Goal: Task Accomplishment & Management: Complete application form

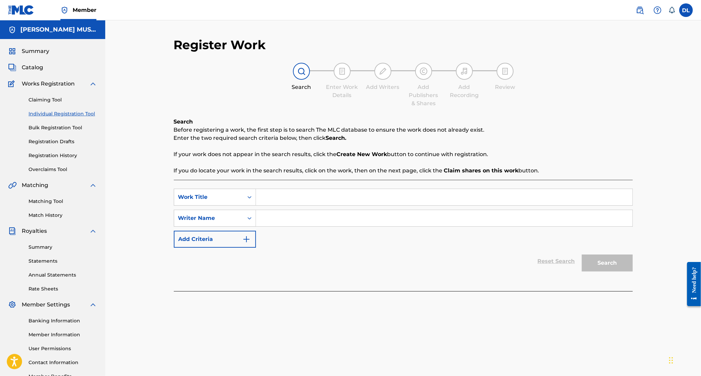
click at [62, 115] on link "Individual Registration Tool" at bounding box center [63, 113] width 69 height 7
click at [37, 67] on span "Catalog" at bounding box center [32, 67] width 21 height 8
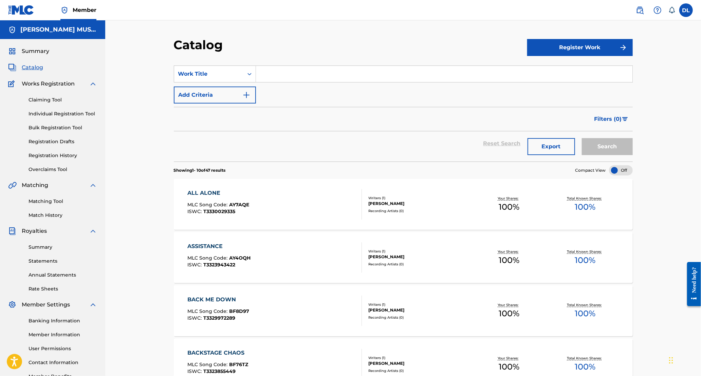
click at [697, 185] on div "Catalog Register Work SearchWithCriteriae6e1cf62-d6d0-4d6f-8f26-fc160207bbe1 Wo…" at bounding box center [403, 382] width 596 height 724
click at [697, 204] on div "Catalog Register Work SearchWithCriteriae6e1cf62-d6d0-4d6f-8f26-fc160207bbe1 Wo…" at bounding box center [403, 382] width 596 height 724
click at [699, 209] on div "Catalog Register Work SearchWithCriteriae6e1cf62-d6d0-4d6f-8f26-fc160207bbe1 Wo…" at bounding box center [403, 382] width 596 height 724
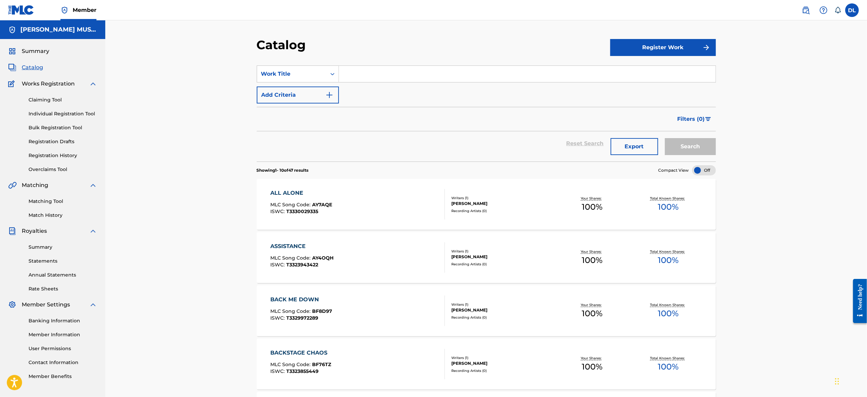
click at [50, 102] on link "Claiming Tool" at bounding box center [63, 99] width 69 height 7
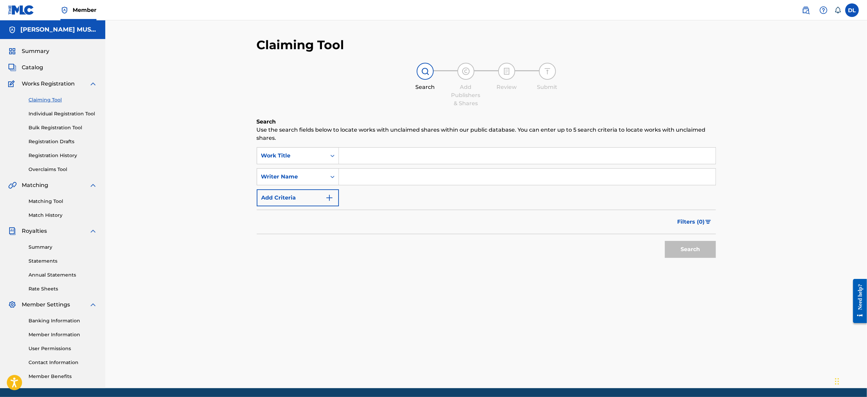
click at [348, 161] on input "Search Form" at bounding box center [527, 156] width 376 height 16
click at [70, 114] on link "Individual Registration Tool" at bounding box center [63, 113] width 69 height 7
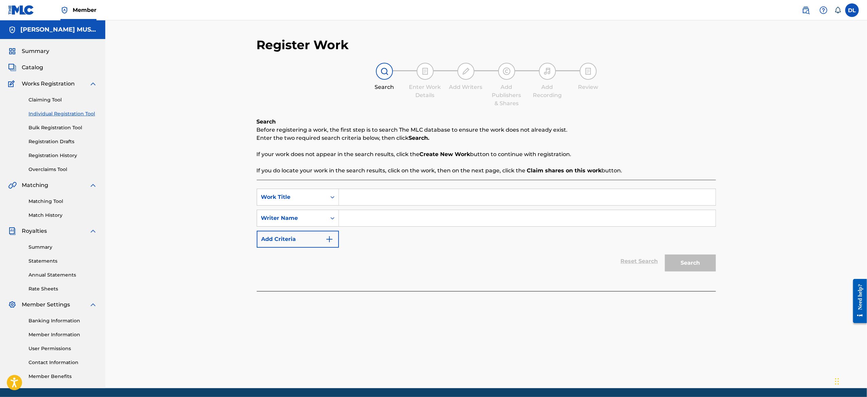
click at [392, 203] on input "Search Form" at bounding box center [527, 197] width 376 height 16
click at [370, 192] on input "Search Form" at bounding box center [527, 197] width 376 height 16
type input "BRATTY"
click at [363, 217] on input "Search Form" at bounding box center [527, 218] width 376 height 16
click at [375, 198] on input "BRATTY" at bounding box center [527, 197] width 376 height 16
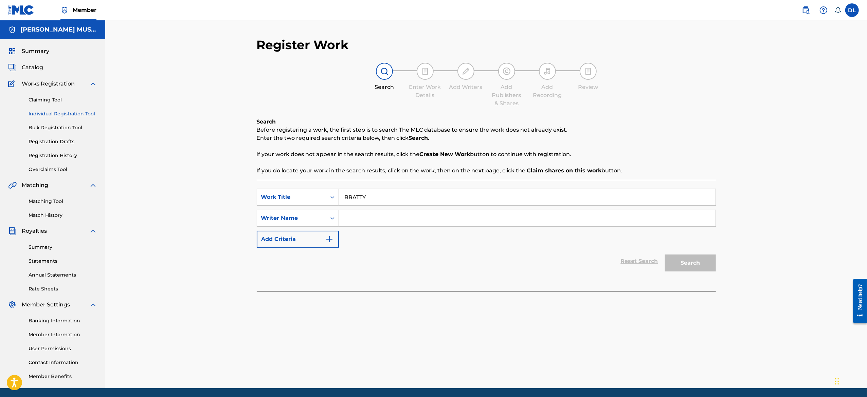
click at [352, 213] on input "Search Form" at bounding box center [527, 218] width 376 height 16
type input "[PERSON_NAME]"
click at [695, 265] on button "Search" at bounding box center [690, 263] width 51 height 17
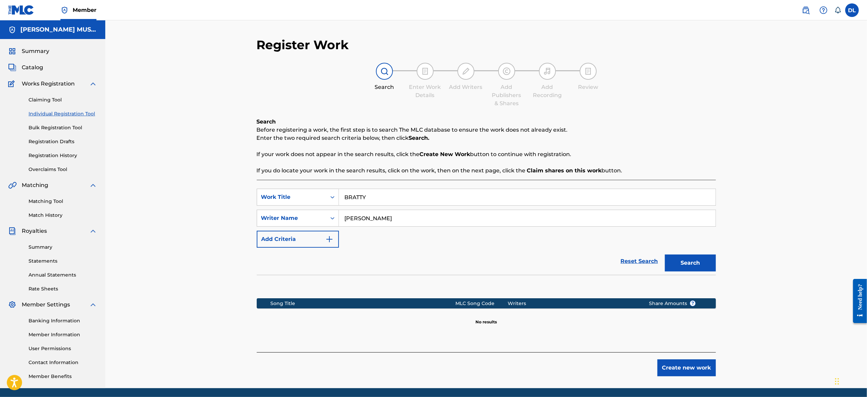
click at [668, 368] on button "Create new work" at bounding box center [686, 367] width 58 height 17
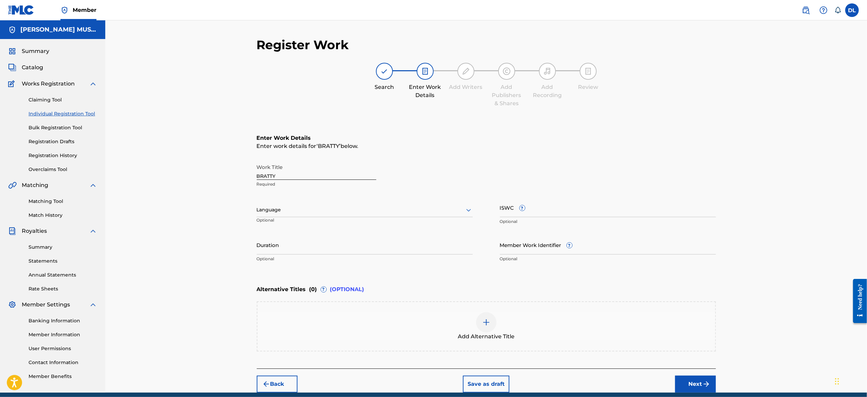
click at [300, 175] on input "BRATTY" at bounding box center [316, 170] width 119 height 19
type input "B"
type input "Bratty"
click at [318, 245] on input "Duration" at bounding box center [365, 244] width 216 height 19
click at [266, 247] on input "Duration" at bounding box center [365, 244] width 216 height 19
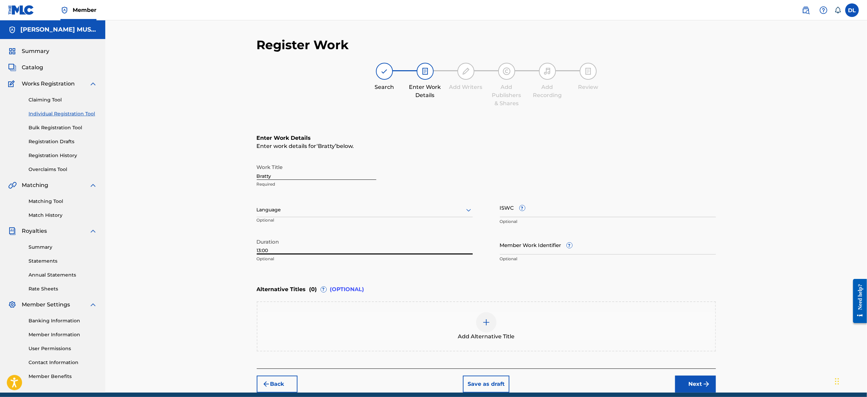
type input "13:00"
click at [701, 342] on div "Register Work Search Enter Work Details Add Writers Add Publishers & Shares Add…" at bounding box center [485, 206] width 761 height 372
click at [688, 376] on button "Next" at bounding box center [695, 384] width 41 height 17
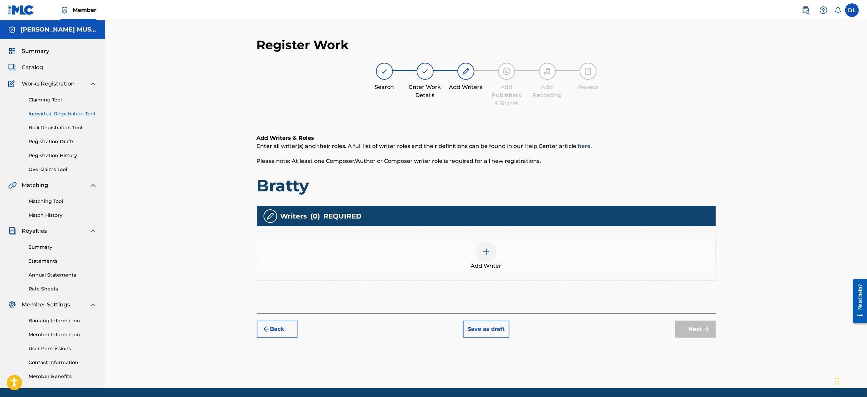
scroll to position [23, 0]
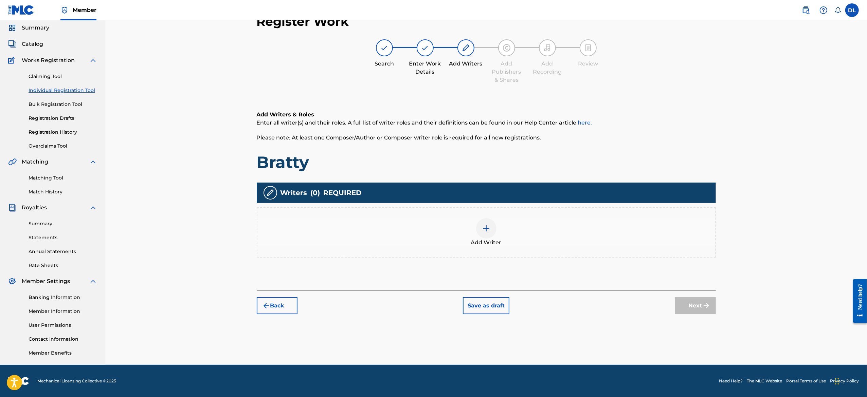
click at [495, 229] on div at bounding box center [486, 228] width 20 height 20
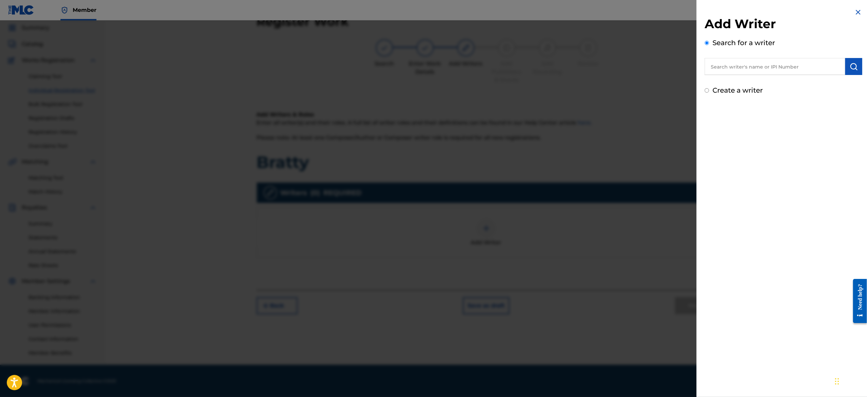
click at [701, 66] on input "text" at bounding box center [774, 66] width 141 height 17
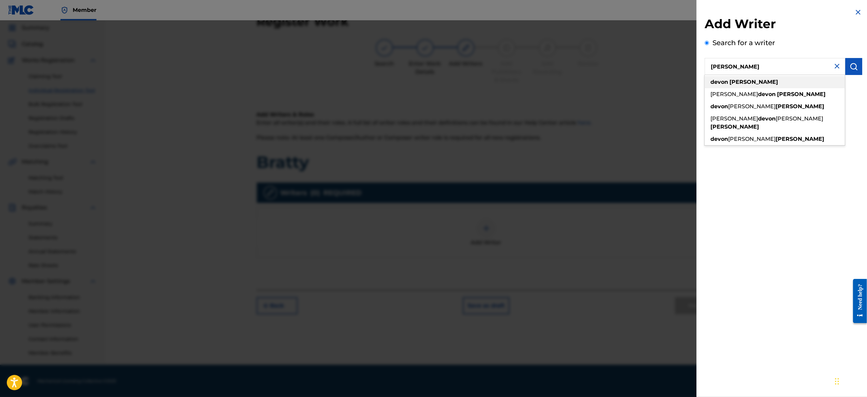
type input "[PERSON_NAME]"
click at [701, 81] on div "[PERSON_NAME]" at bounding box center [774, 82] width 140 height 12
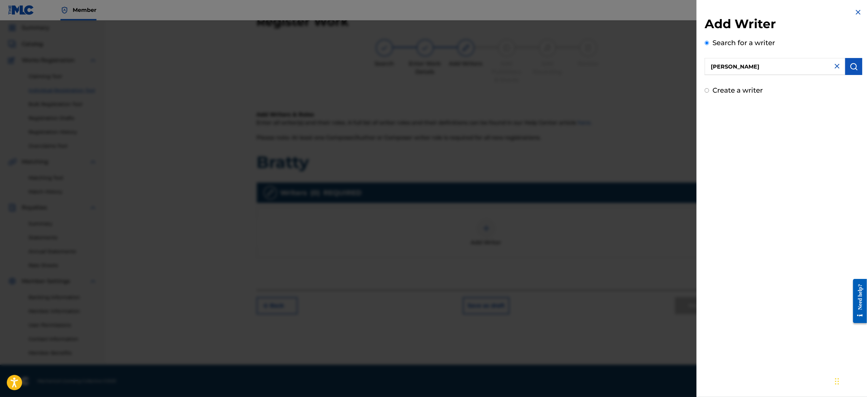
click at [701, 68] on img "submit" at bounding box center [853, 66] width 8 height 8
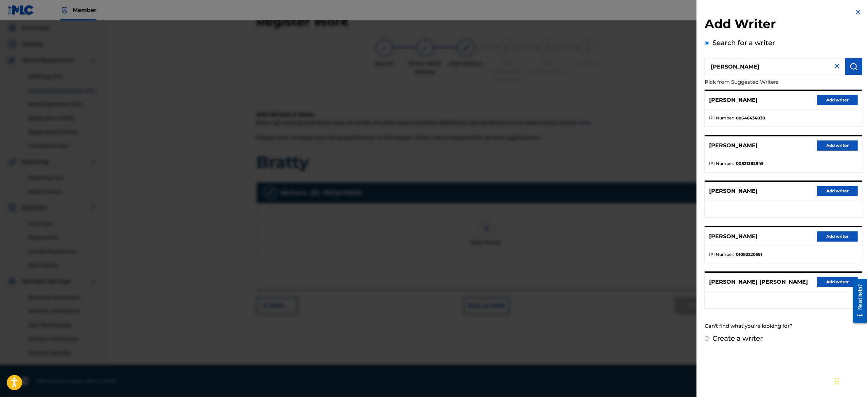
click at [701, 99] on div "[PERSON_NAME] Add writer" at bounding box center [783, 100] width 157 height 19
click at [701, 98] on button "Add writer" at bounding box center [837, 100] width 41 height 10
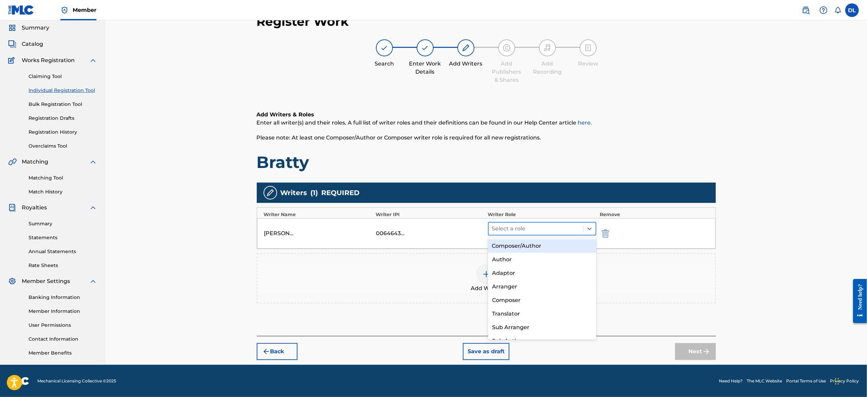
click at [541, 228] on div at bounding box center [536, 229] width 88 height 10
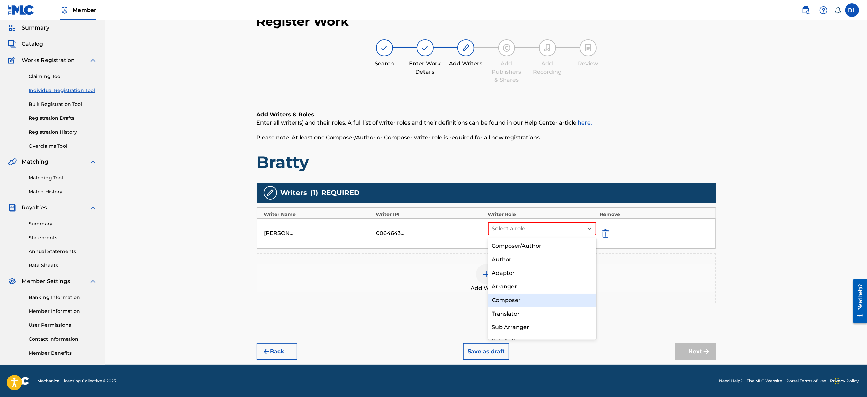
click at [525, 295] on div "Composer" at bounding box center [542, 301] width 108 height 14
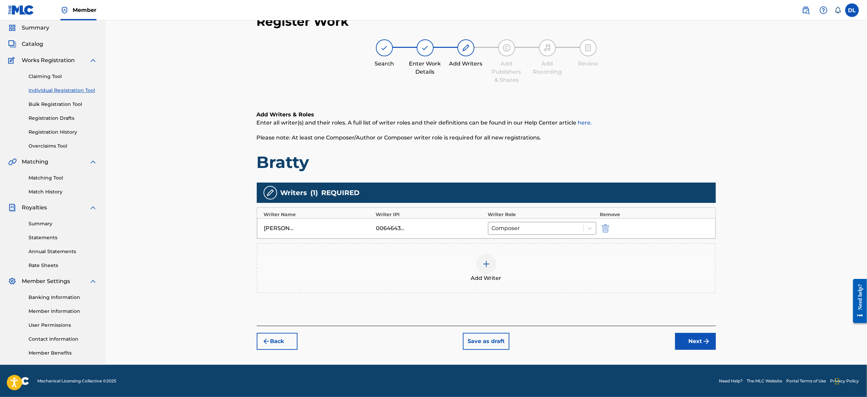
click at [701, 343] on img "submit" at bounding box center [706, 341] width 8 height 8
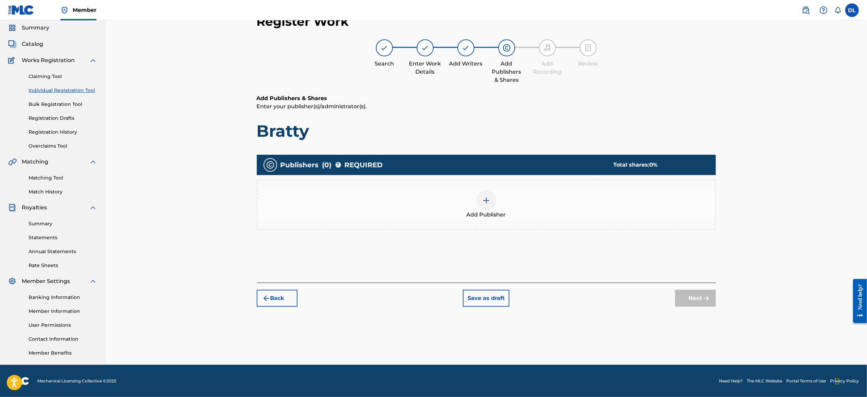
click at [483, 206] on div at bounding box center [486, 200] width 20 height 20
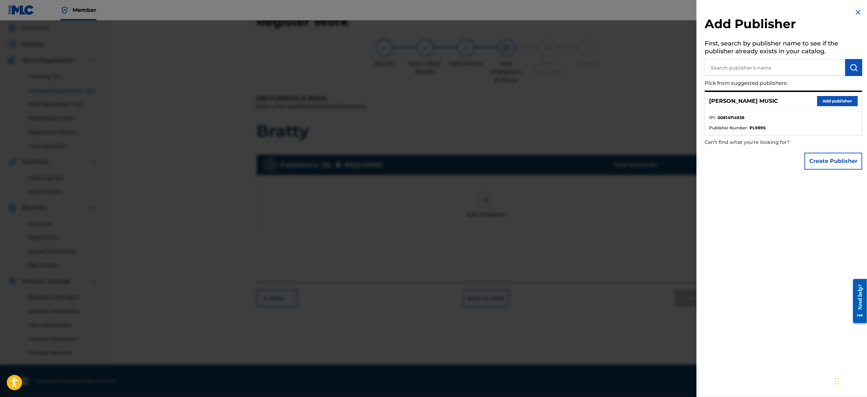
click at [701, 103] on button "Add publisher" at bounding box center [837, 101] width 41 height 10
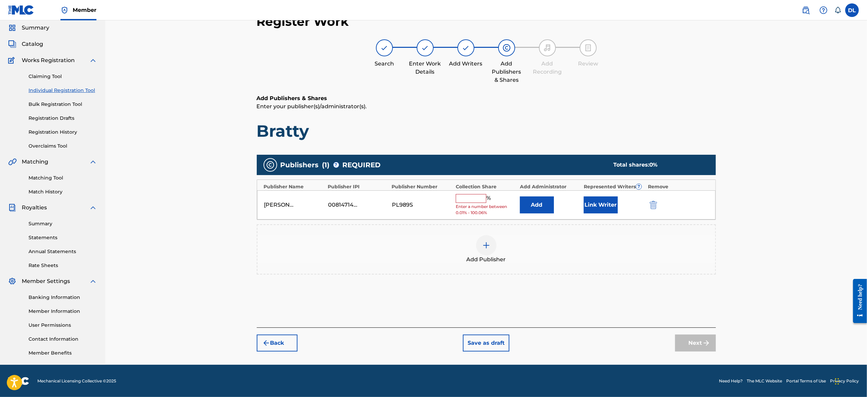
click at [476, 206] on span "Enter a number between 0.01% - 100.06%" at bounding box center [486, 210] width 60 height 12
click at [476, 205] on span "Enter a number between 0.01% - 100.06%" at bounding box center [486, 210] width 60 height 12
click at [473, 197] on input "text" at bounding box center [471, 198] width 31 height 9
type input "100"
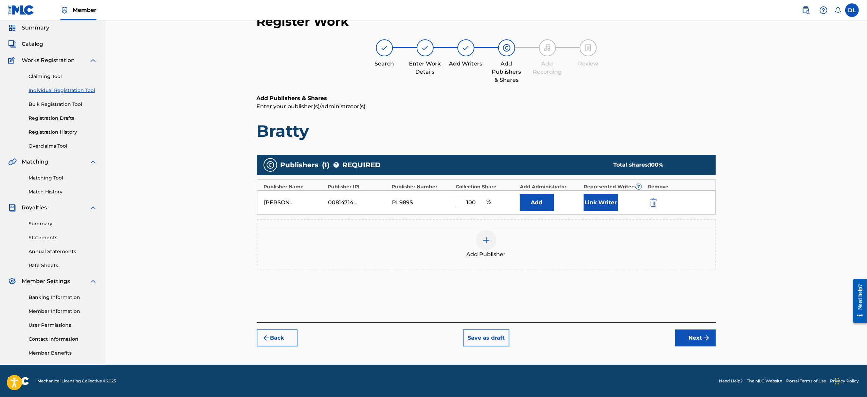
click at [695, 338] on button "Next" at bounding box center [695, 338] width 41 height 17
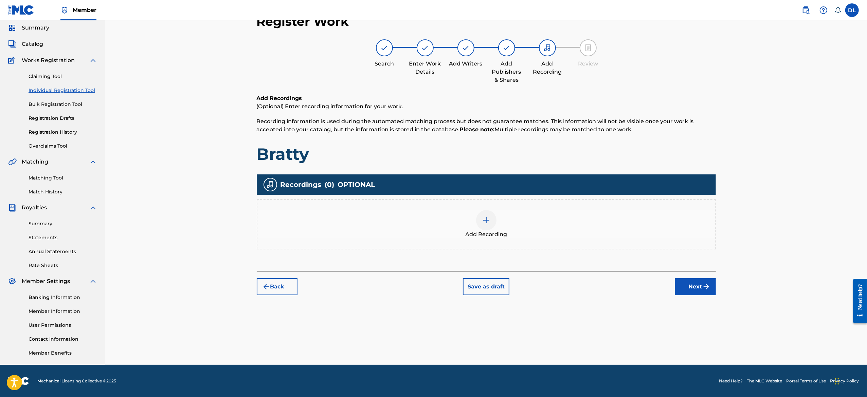
click at [490, 220] on div at bounding box center [486, 220] width 20 height 20
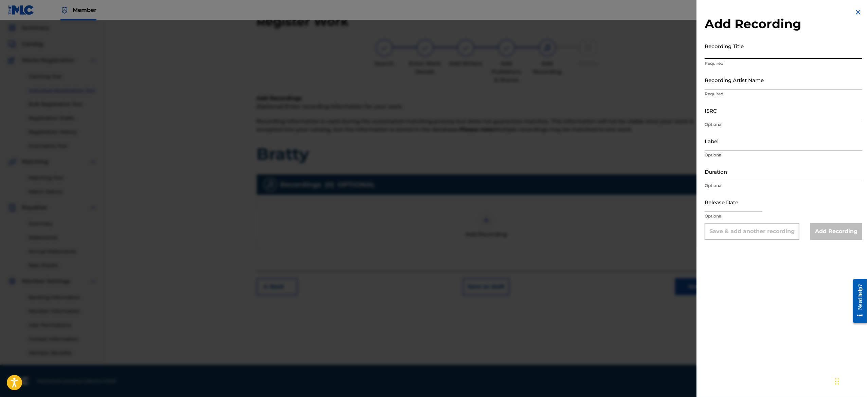
click at [701, 57] on input "Recording Title" at bounding box center [783, 49] width 158 height 19
click at [701, 56] on input "Recording Title" at bounding box center [783, 49] width 158 height 19
click at [701, 56] on input "40 years" at bounding box center [783, 49] width 158 height 19
type input "40 Years"
click at [701, 86] on input "Recording Artist Name" at bounding box center [783, 79] width 158 height 19
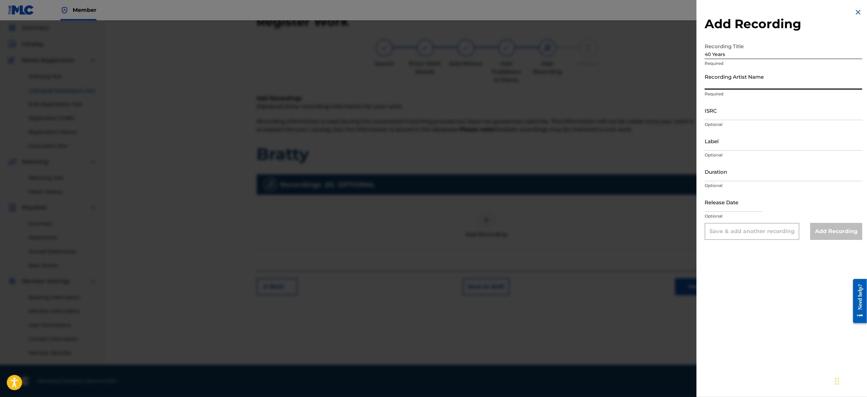
click at [701, 84] on input "Recording Artist Name" at bounding box center [783, 79] width 158 height 19
paste input "Delria"
type input "Delria"
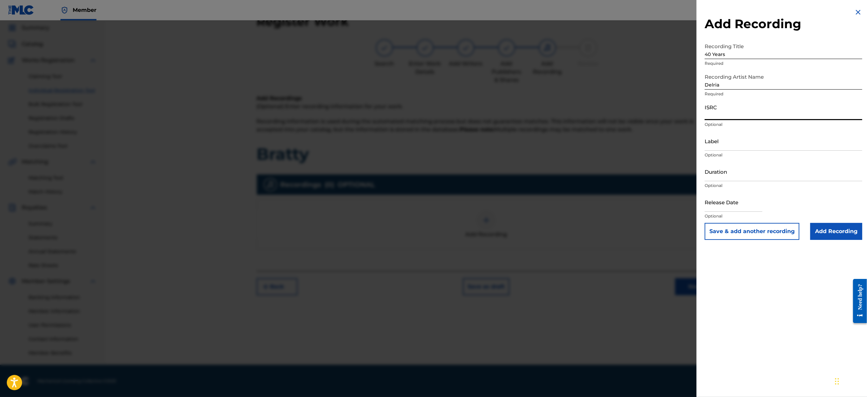
click at [701, 113] on input "ISRC" at bounding box center [783, 110] width 158 height 19
click at [701, 110] on input "ISRC" at bounding box center [783, 110] width 158 height 19
paste input "USA2P2505930"
type input "USA2P2505930"
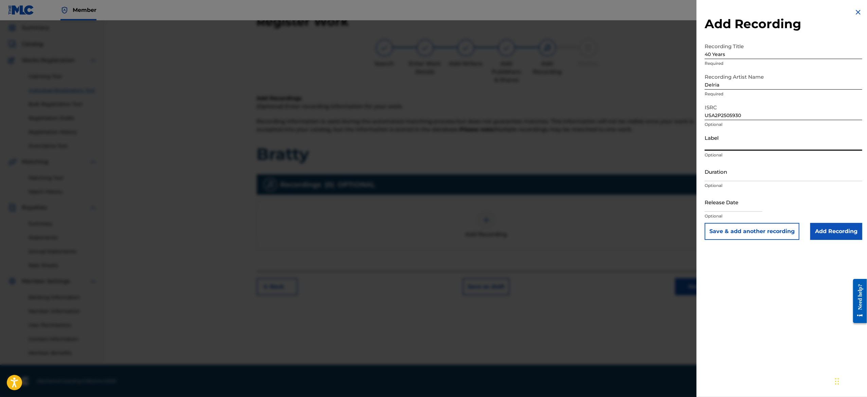
click at [701, 147] on input "Label" at bounding box center [783, 140] width 158 height 19
click at [701, 144] on input "Label" at bounding box center [783, 140] width 158 height 19
type input "123 Records"
click at [701, 176] on input "Duration" at bounding box center [783, 171] width 158 height 19
paste input "01:09"
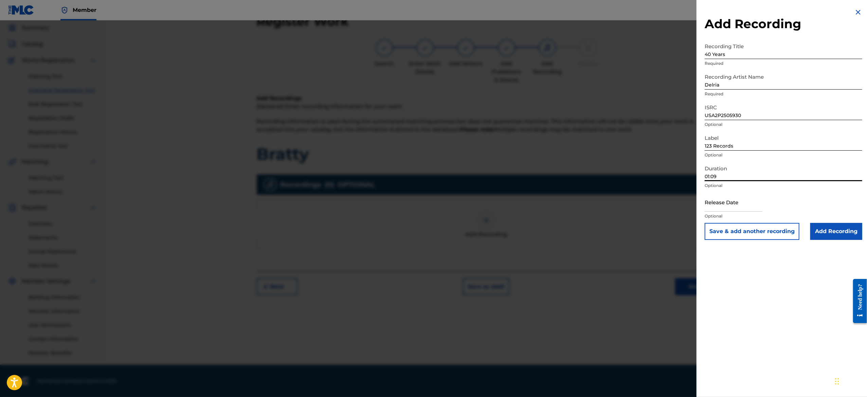
type input "01:09"
click at [701, 208] on input "text" at bounding box center [733, 201] width 58 height 19
select select "7"
select select "2025"
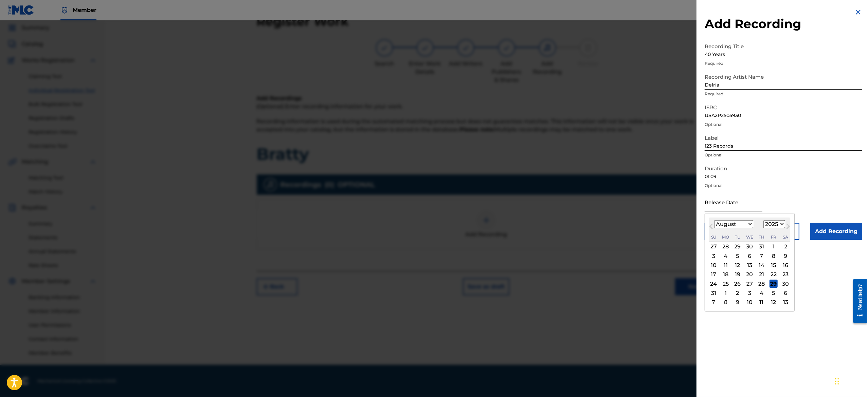
click at [701, 192] on input "text" at bounding box center [733, 201] width 58 height 19
type input "[DATE]"
select select "1"
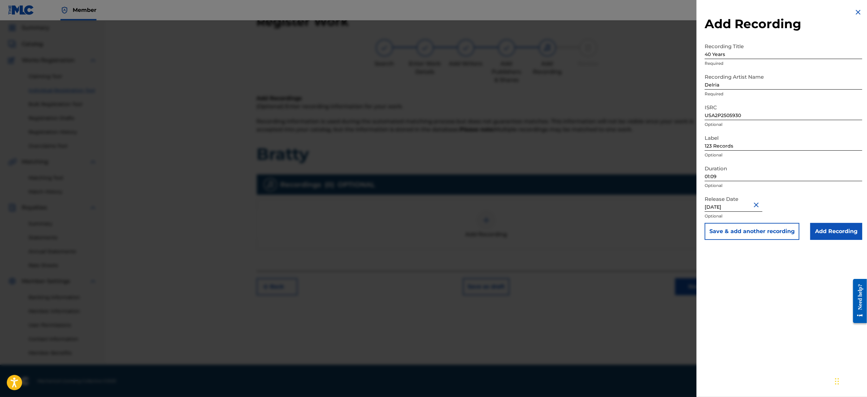
click at [701, 336] on div "Add Recording Recording Title 40 Years Required Recording Artist Name Delria Re…" at bounding box center [783, 198] width 174 height 397
click at [701, 232] on button "Save & add another recording" at bounding box center [751, 231] width 95 height 17
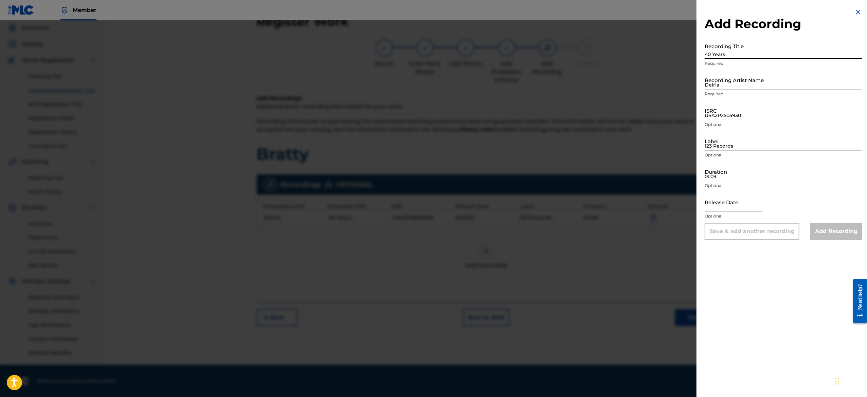
click at [701, 57] on input "40 Years" at bounding box center [783, 49] width 158 height 19
paste input "Conventional"
type input "Conventional"
click at [701, 86] on input "Delria" at bounding box center [783, 79] width 158 height 19
click at [701, 78] on input "Delria" at bounding box center [783, 79] width 158 height 19
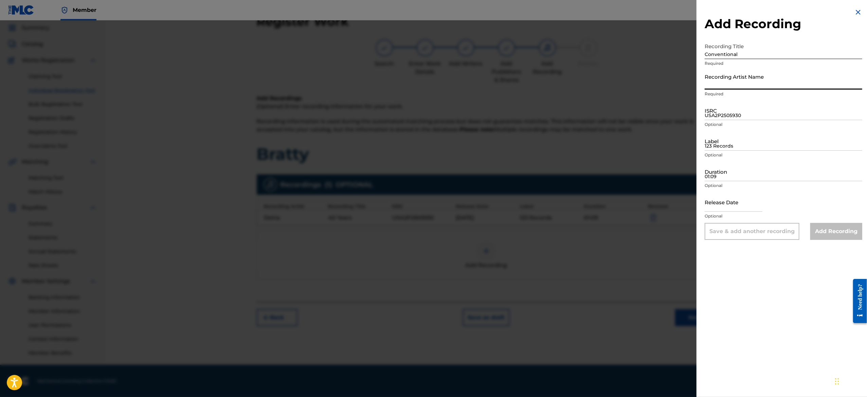
type input "F"
type input "Delria"
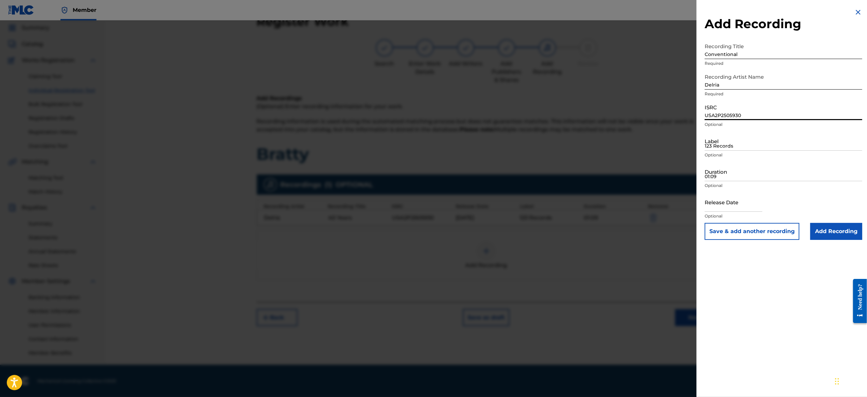
click at [701, 112] on input "USA2P2505930" at bounding box center [783, 110] width 158 height 19
paste input "USA2P2505931"
type input "USA2P2505931"
click at [701, 147] on input "123 Records" at bounding box center [783, 140] width 158 height 19
type input "123 Records"
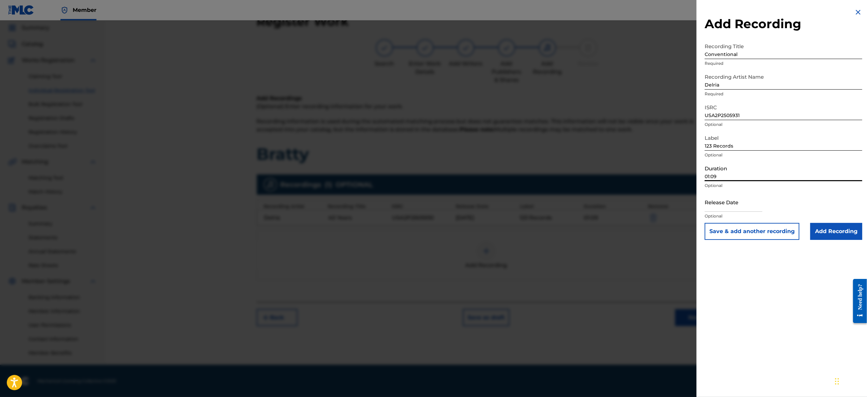
click at [701, 174] on input "01:09" at bounding box center [783, 171] width 158 height 19
paste input "01:02"
type input "01:02"
click at [701, 203] on input "text" at bounding box center [733, 201] width 58 height 19
select select "7"
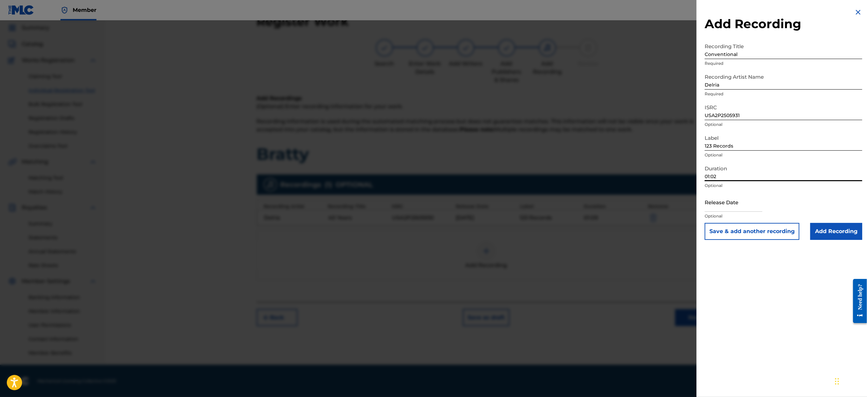
select select "2025"
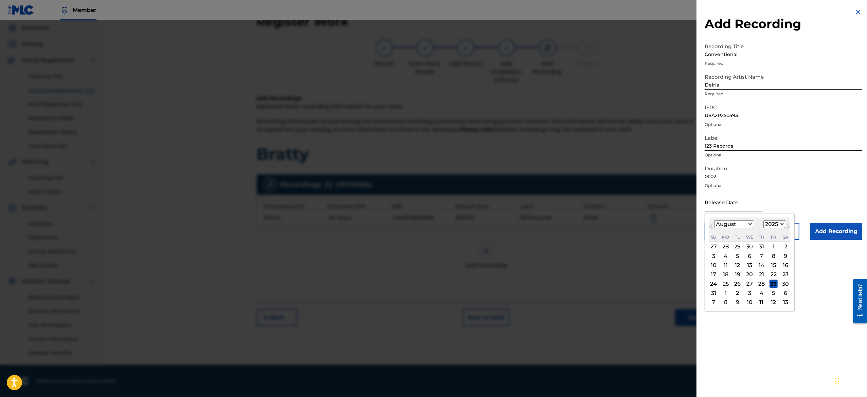
type input "[DATE]"
select select "1"
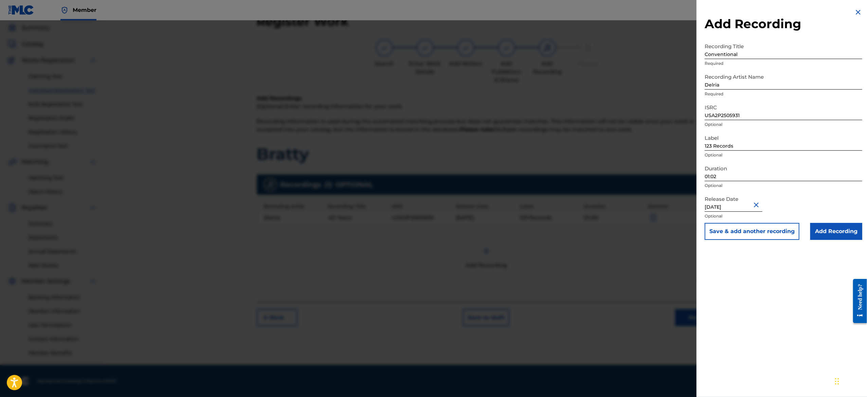
click at [701, 228] on button "Save & add another recording" at bounding box center [751, 231] width 95 height 17
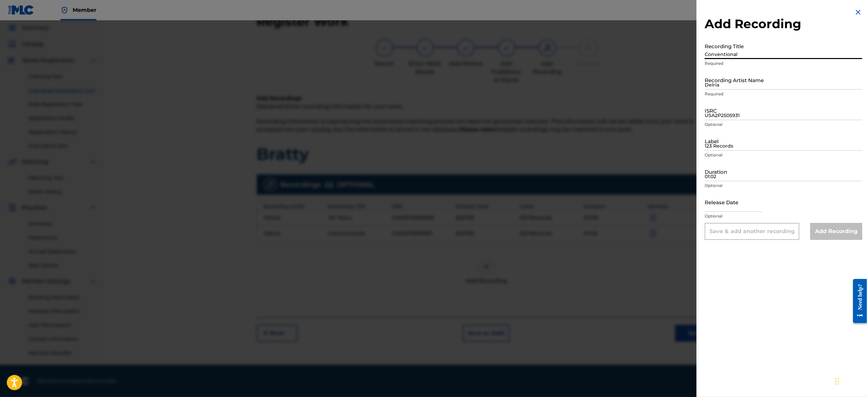
click at [701, 54] on input "Conventional" at bounding box center [783, 49] width 158 height 19
click at [701, 12] on img at bounding box center [858, 12] width 8 height 8
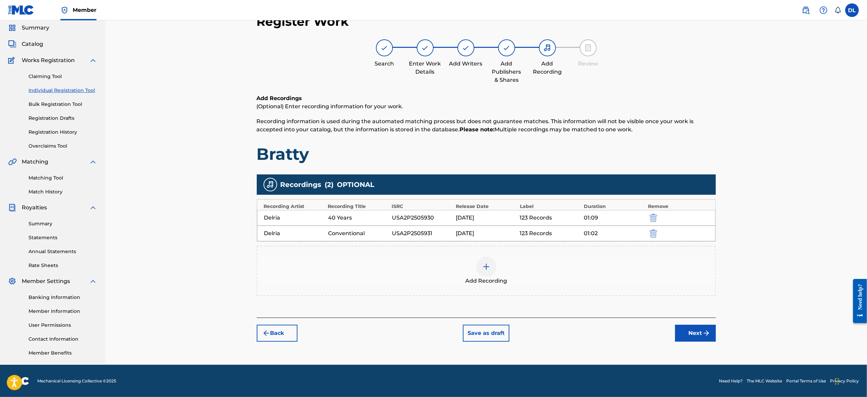
click at [483, 269] on img at bounding box center [486, 267] width 8 height 8
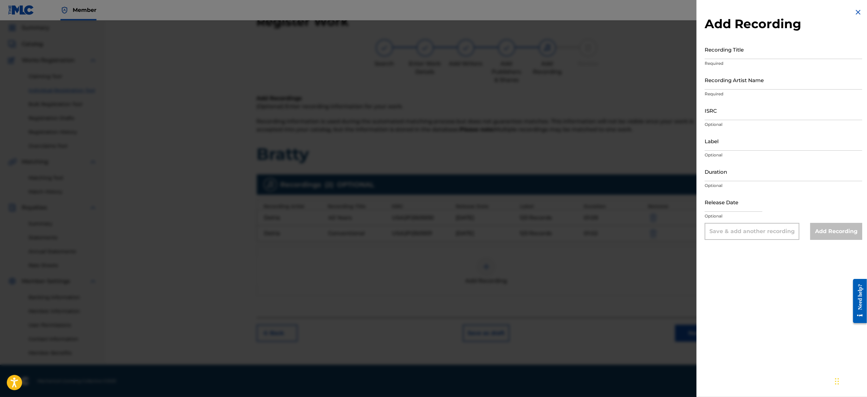
click at [701, 59] on div "Recording Title Required" at bounding box center [783, 55] width 158 height 31
click at [701, 52] on input "Recording Title" at bounding box center [783, 49] width 158 height 19
paste input "Hard Out"
type input "Hard Out"
click at [701, 82] on input "Recording Artist Name" at bounding box center [783, 79] width 158 height 19
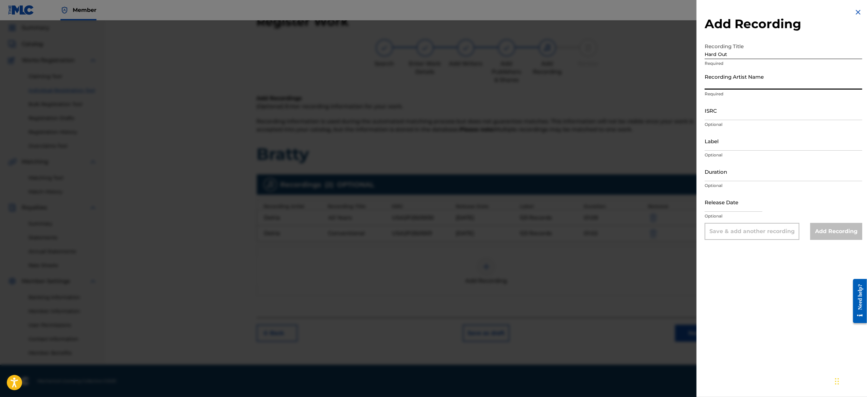
type input "Delria"
click at [701, 109] on input "ISRC" at bounding box center [783, 110] width 158 height 19
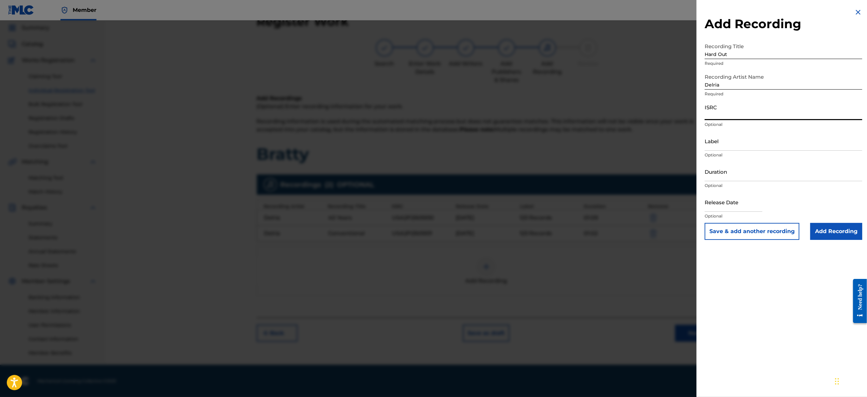
paste input "USA2P2505932"
type input "USA2P2505932"
click at [701, 143] on input "Label" at bounding box center [783, 140] width 158 height 19
type input "123 Records"
click at [701, 173] on input "Duration" at bounding box center [783, 171] width 158 height 19
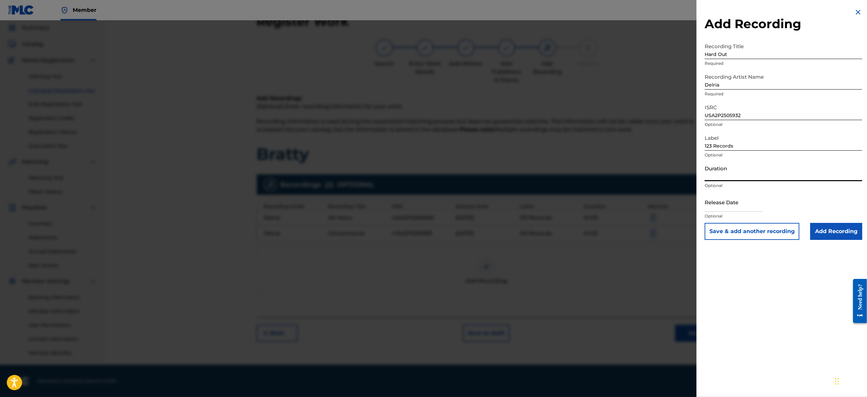
paste input "01:06"
type input "01:06"
click at [701, 204] on input "text" at bounding box center [733, 201] width 58 height 19
select select "7"
select select "2025"
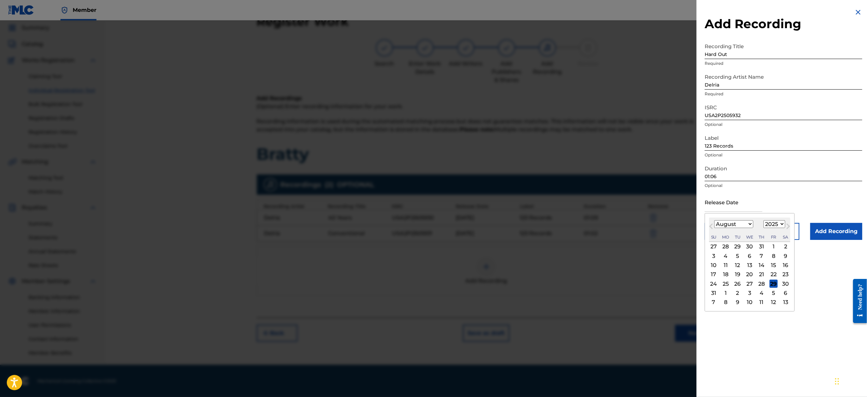
type input "[DATE]"
select select "1"
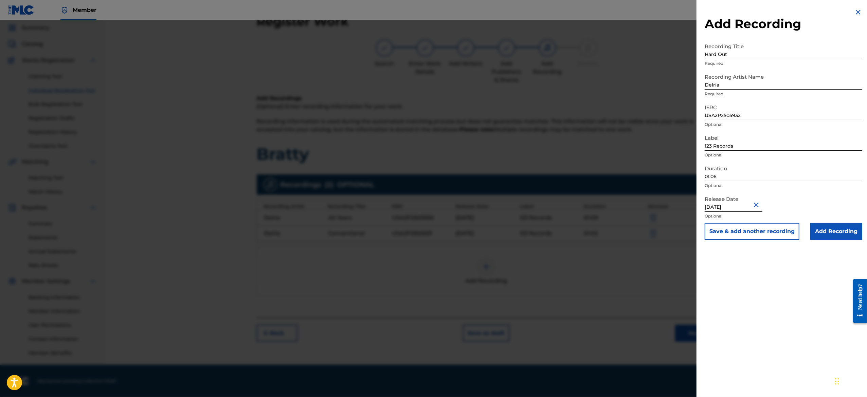
click at [701, 232] on button "Save & add another recording" at bounding box center [751, 231] width 95 height 17
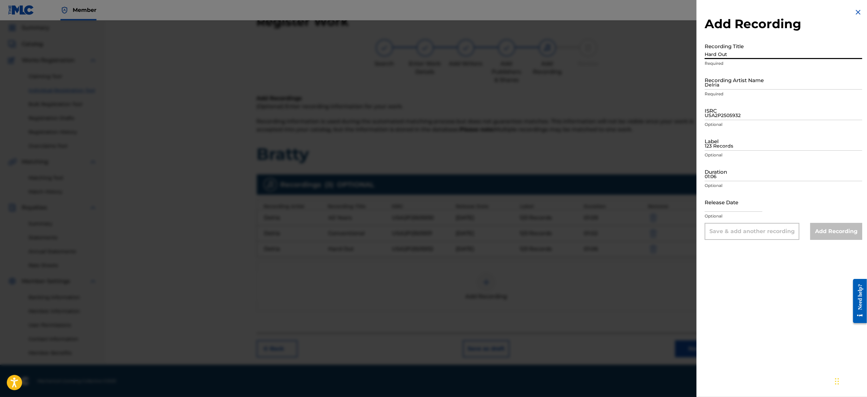
click at [701, 52] on input "Hard Out" at bounding box center [783, 49] width 158 height 19
click at [701, 11] on img at bounding box center [858, 12] width 8 height 8
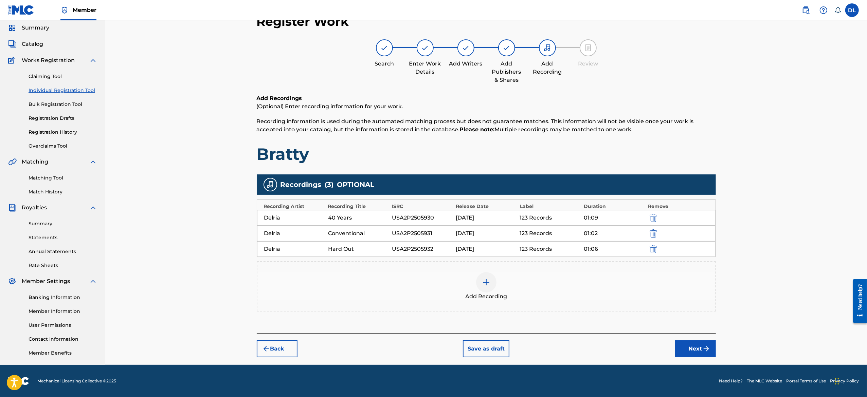
click at [484, 290] on div at bounding box center [486, 282] width 20 height 20
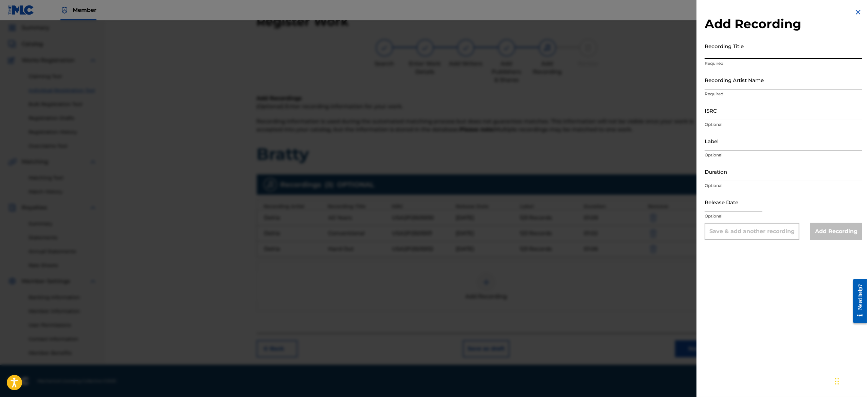
click at [701, 47] on input "Recording Title" at bounding box center [783, 49] width 158 height 19
paste input "Home Run"
type input "Home Run"
click at [701, 80] on input "Recording Artist Name" at bounding box center [783, 79] width 158 height 19
type input "Delria"
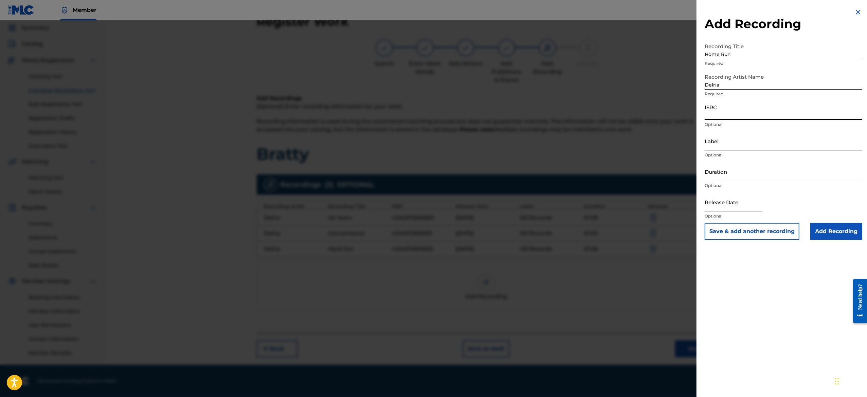
click at [701, 107] on input "ISRC" at bounding box center [783, 110] width 158 height 19
paste input "USA2P2505933"
type input "USA2P2505933"
click at [701, 143] on input "Label" at bounding box center [783, 140] width 158 height 19
type input "123 Records"
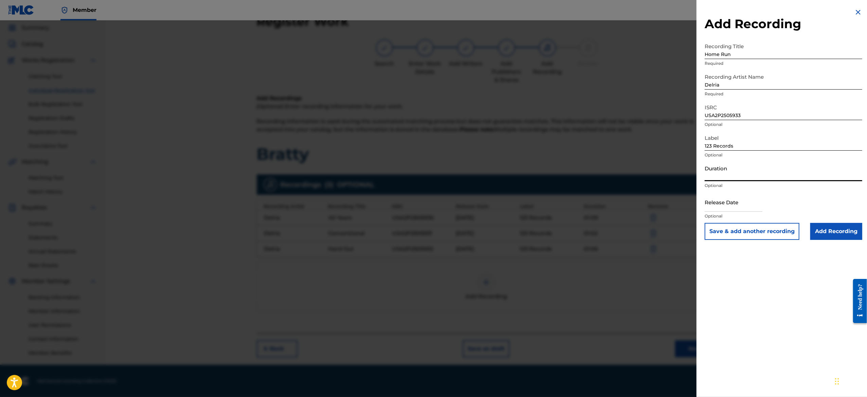
click at [701, 171] on input "Duration" at bounding box center [783, 171] width 158 height 19
paste input "01:02"
type input "01:02"
select select "7"
select select "2025"
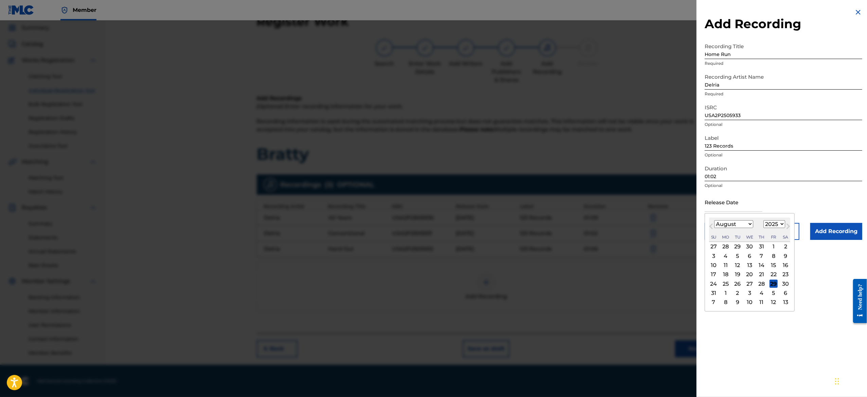
click at [701, 197] on input "text" at bounding box center [733, 201] width 58 height 19
type input "[DATE]"
select select "1"
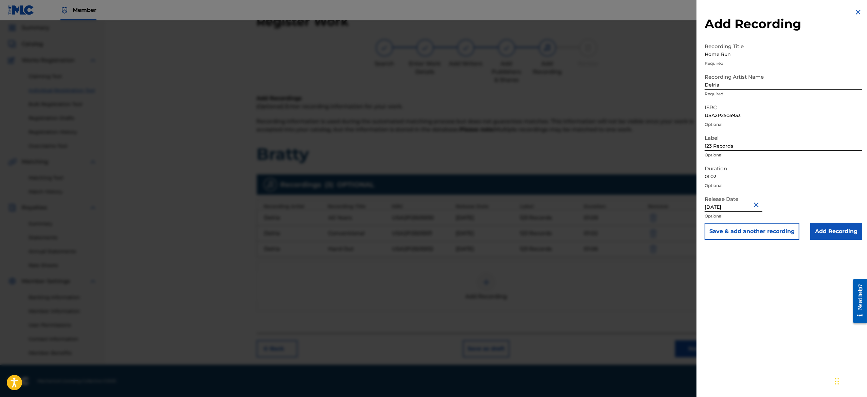
click at [701, 235] on button "Save & add another recording" at bounding box center [751, 231] width 95 height 17
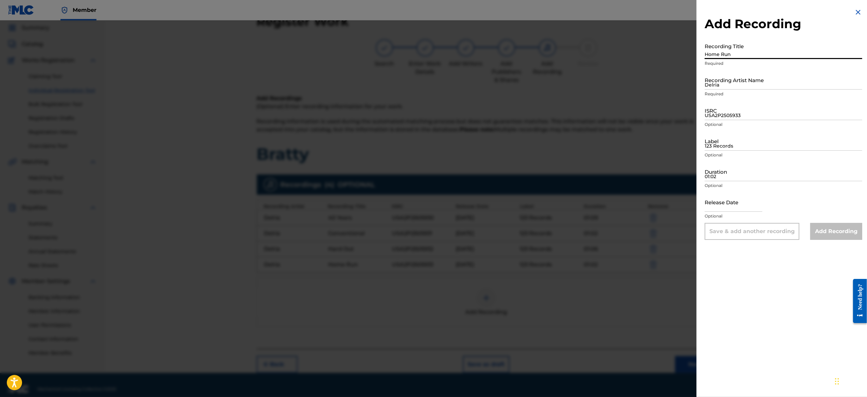
click at [701, 56] on input "Home Run" at bounding box center [783, 49] width 158 height 19
click at [701, 50] on input "Recording Title" at bounding box center [783, 49] width 158 height 19
click at [701, 57] on input "Recording Title" at bounding box center [783, 49] width 158 height 19
click at [701, 15] on img at bounding box center [858, 12] width 8 height 8
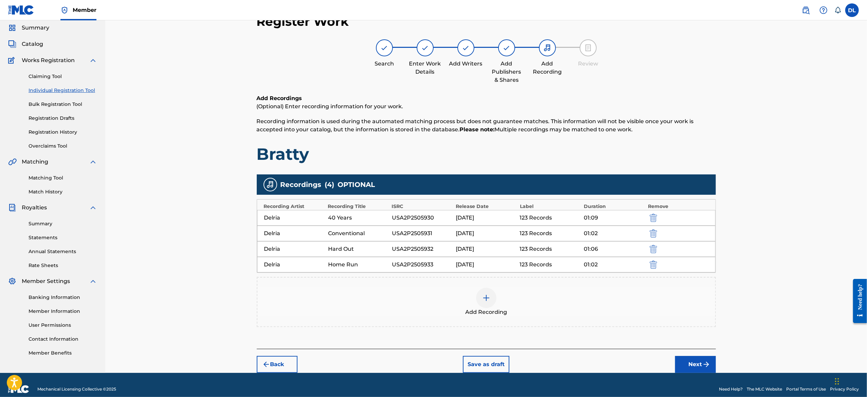
click at [488, 299] on img at bounding box center [486, 298] width 8 height 8
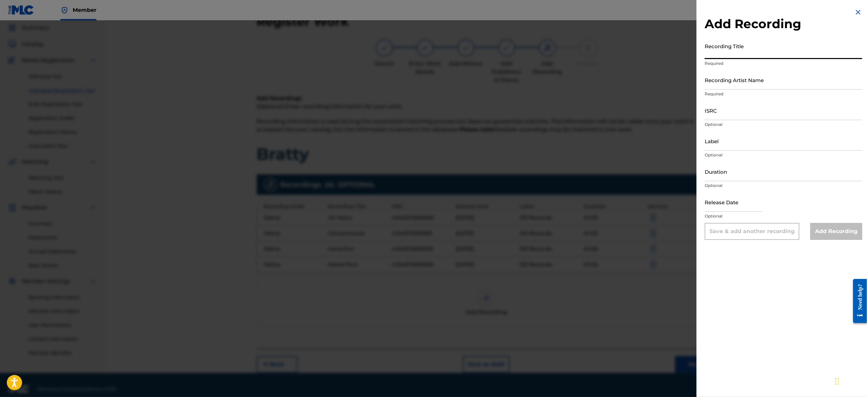
click at [701, 52] on input "Recording Title" at bounding box center [783, 49] width 158 height 19
paste input "In Hiding"
type input "In Hiding"
click at [701, 71] on input "Recording Artist Name" at bounding box center [783, 79] width 158 height 19
type input "Delria"
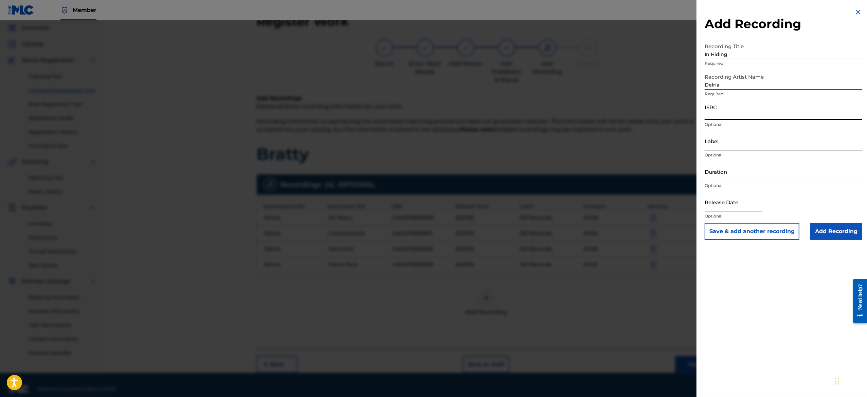
click at [701, 110] on input "ISRC" at bounding box center [783, 110] width 158 height 19
paste input "USA2P2505934"
type input "USA2P2505934"
click at [701, 149] on input "Label" at bounding box center [783, 140] width 158 height 19
type input "123 Records"
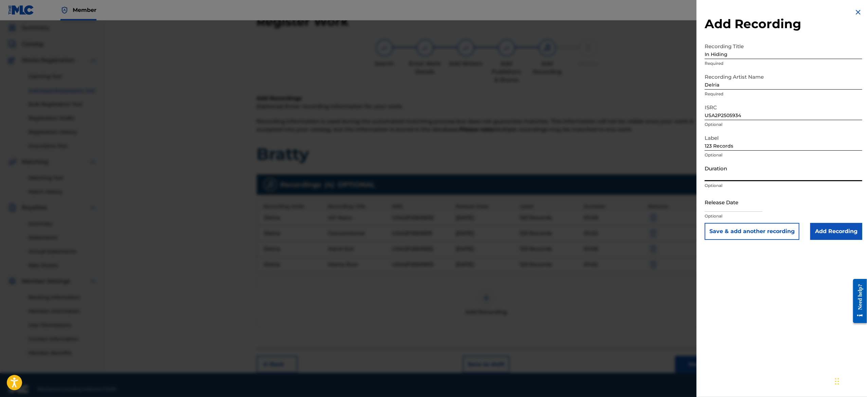
click at [701, 173] on input "Duration" at bounding box center [783, 171] width 158 height 19
paste input "01:07"
type input "01:07"
click at [701, 201] on input "text" at bounding box center [733, 201] width 58 height 19
select select "7"
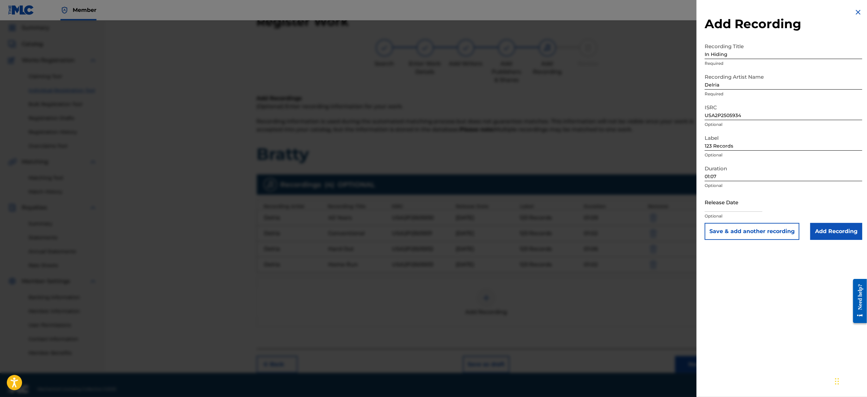
select select "2025"
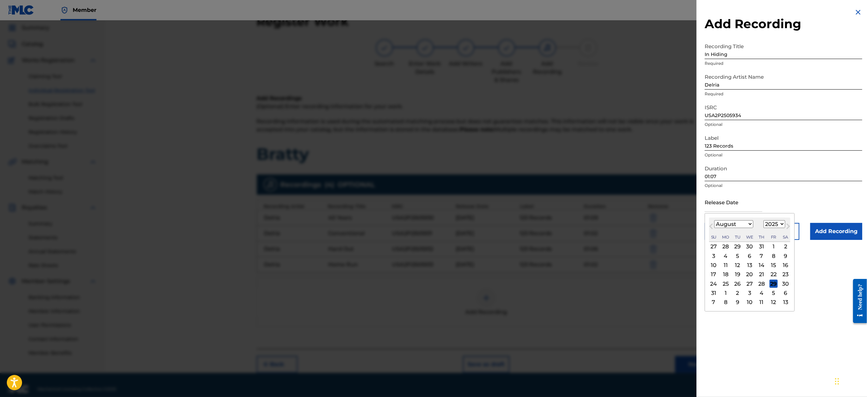
type input "[DATE]"
select select "1"
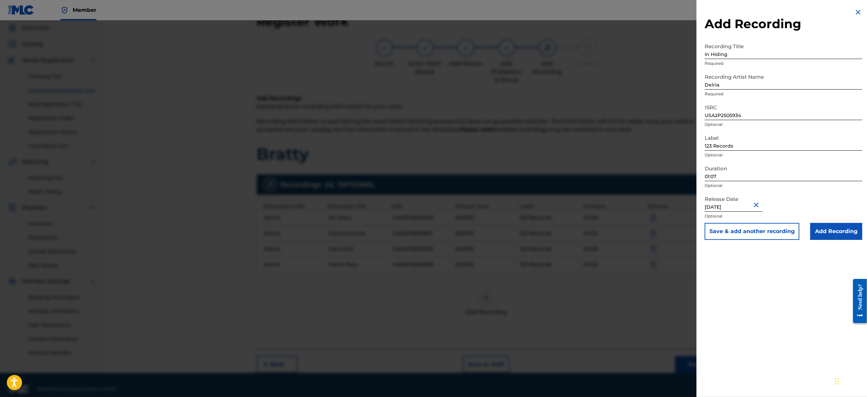
click at [701, 229] on button "Save & add another recording" at bounding box center [751, 231] width 95 height 17
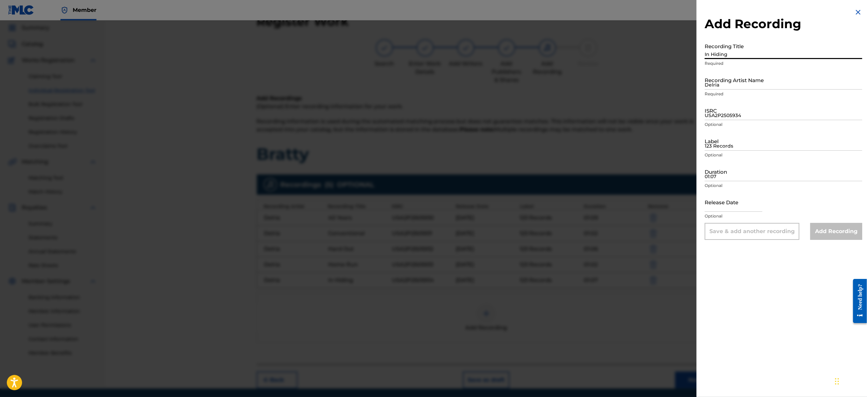
click at [701, 51] on input "In Hiding" at bounding box center [783, 49] width 158 height 19
click at [701, 56] on input "Recording Title" at bounding box center [783, 49] width 158 height 19
paste input "Mouth Runner"
type input "Mouth Runner"
click at [701, 85] on input "Delria" at bounding box center [783, 79] width 158 height 19
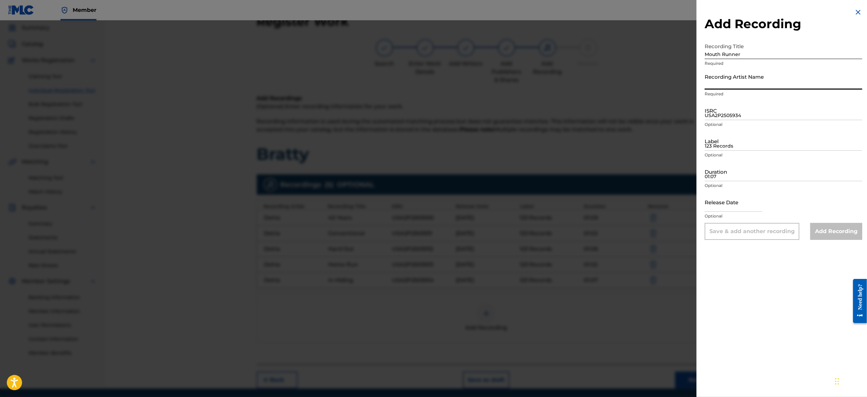
click at [701, 76] on input "Recording Artist Name" at bounding box center [783, 79] width 158 height 19
type input "Delria"
click at [701, 113] on input "USA2P2505934" at bounding box center [783, 110] width 158 height 19
paste input "USA2P2505935"
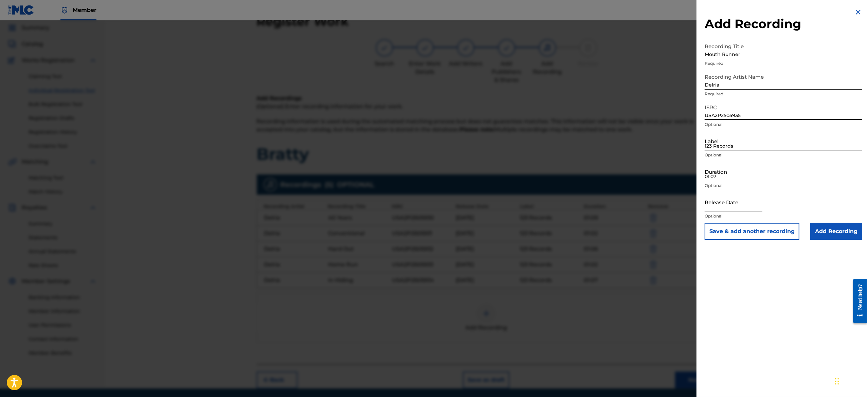
type input "USA2P2505935"
click at [701, 136] on input "123 Records" at bounding box center [783, 140] width 158 height 19
type input "123 Records"
click at [701, 178] on input "01:07" at bounding box center [783, 171] width 158 height 19
paste input "01:04"
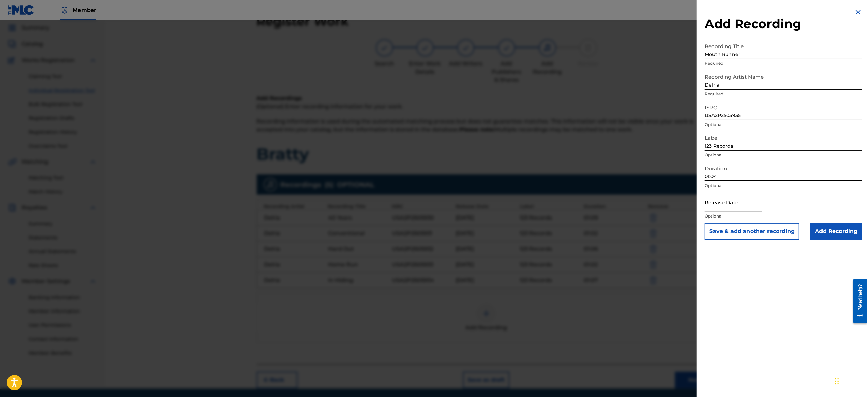
type input "01:04"
click at [701, 196] on input "text" at bounding box center [733, 201] width 58 height 19
select select "7"
select select "2025"
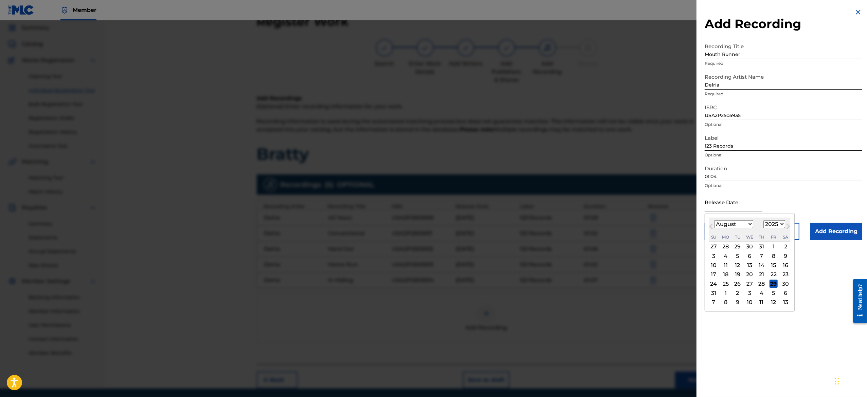
type input "[DATE]"
select select "1"
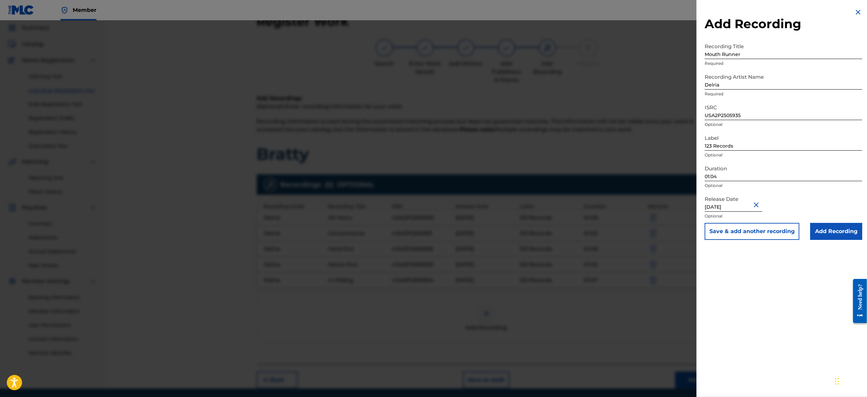
click at [701, 198] on div "Release Date [DATE] Optional" at bounding box center [783, 207] width 158 height 31
click at [701, 229] on button "Save & add another recording" at bounding box center [751, 231] width 95 height 17
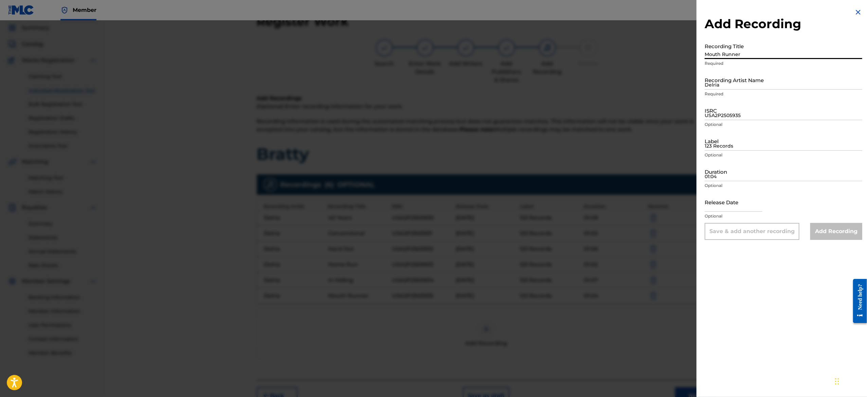
click at [701, 51] on input "Mouth Runner" at bounding box center [783, 49] width 158 height 19
paste input "New Life"
type input "New Life"
click at [701, 82] on input "Delria" at bounding box center [783, 79] width 158 height 19
type input "Delria"
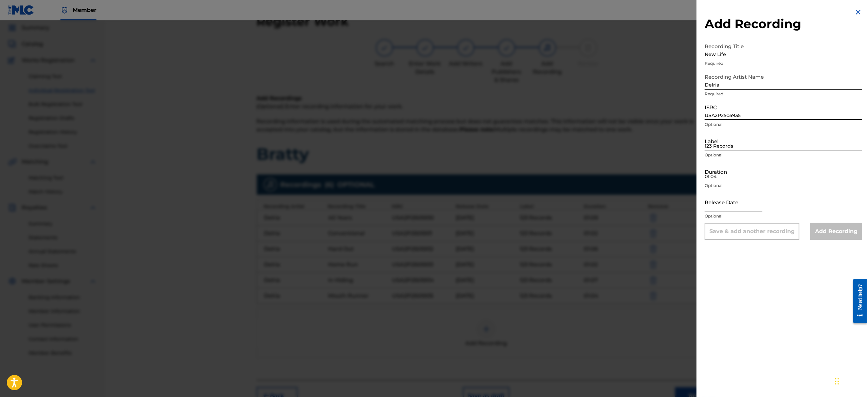
click at [701, 117] on input "USA2P2505935" at bounding box center [783, 110] width 158 height 19
paste input "USA2P2505936"
type input "USA2P2505936"
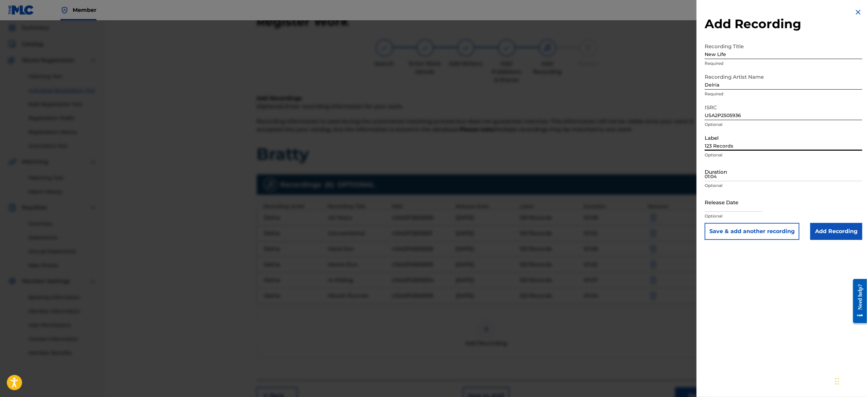
click at [701, 143] on input "123 Records" at bounding box center [783, 140] width 158 height 19
type input "123 Records"
click at [701, 167] on input "01:04" at bounding box center [783, 171] width 158 height 19
paste input "01:13"
type input "01:13"
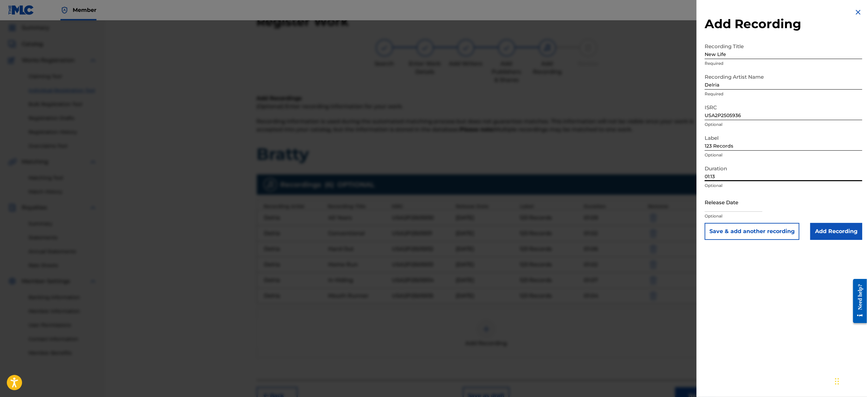
click at [701, 202] on input "text" at bounding box center [733, 201] width 58 height 19
select select "7"
select select "2025"
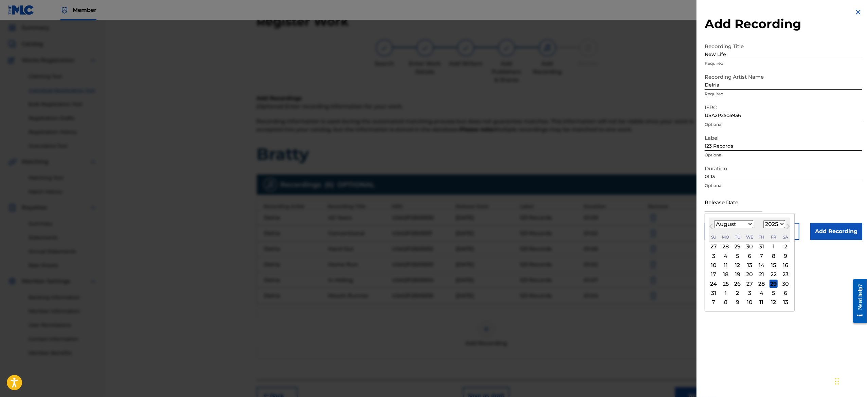
type input "[DATE]"
select select "1"
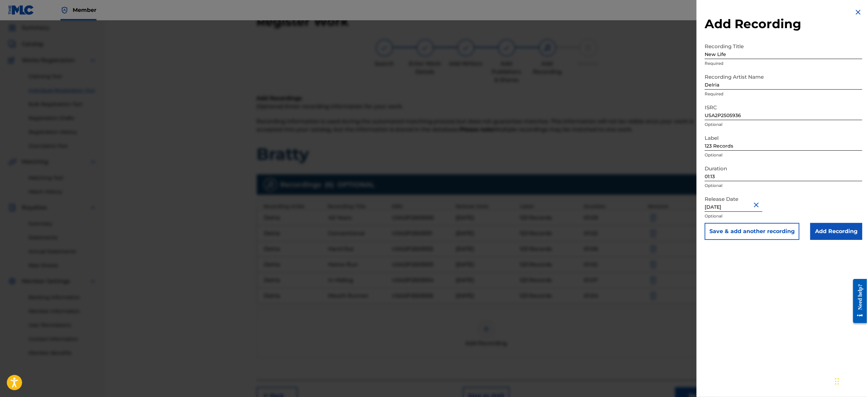
click at [701, 235] on button "Save & add another recording" at bounding box center [751, 231] width 95 height 17
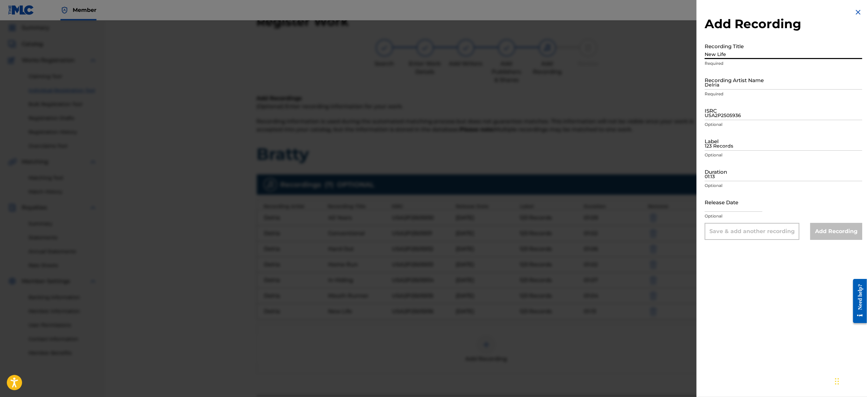
click at [701, 51] on input "New Life" at bounding box center [783, 49] width 158 height 19
paste input "Percolation"
type input "Percolation"
click at [701, 79] on input "Delria" at bounding box center [783, 79] width 158 height 19
type input "Delria"
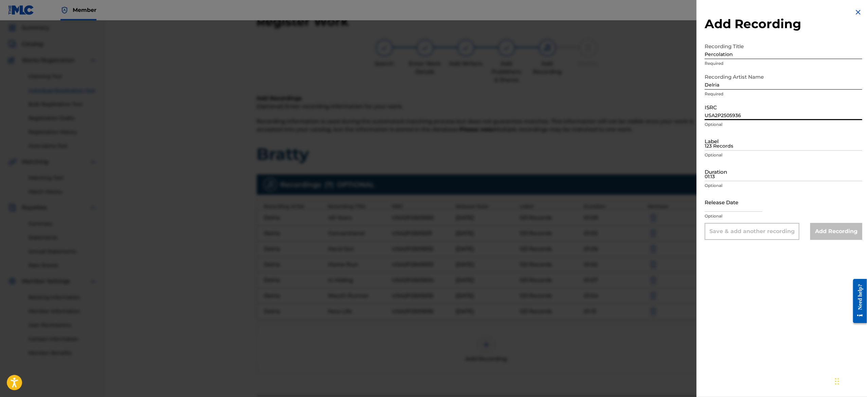
click at [701, 111] on input "USA2P2505936" at bounding box center [783, 110] width 158 height 19
paste input "USA2P2505937"
type input "USA2P2505937"
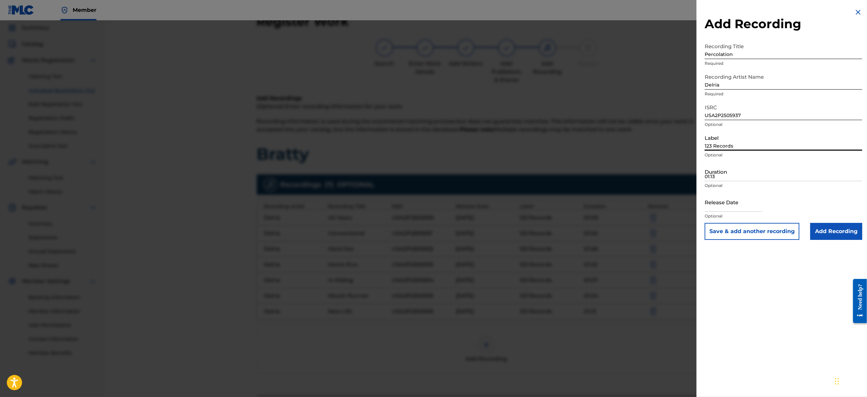
click at [701, 147] on input "123 Records" at bounding box center [783, 140] width 158 height 19
type input "123 Records"
click at [701, 170] on input "Duration" at bounding box center [783, 171] width 158 height 19
paste input "01:09"
type input "01:09"
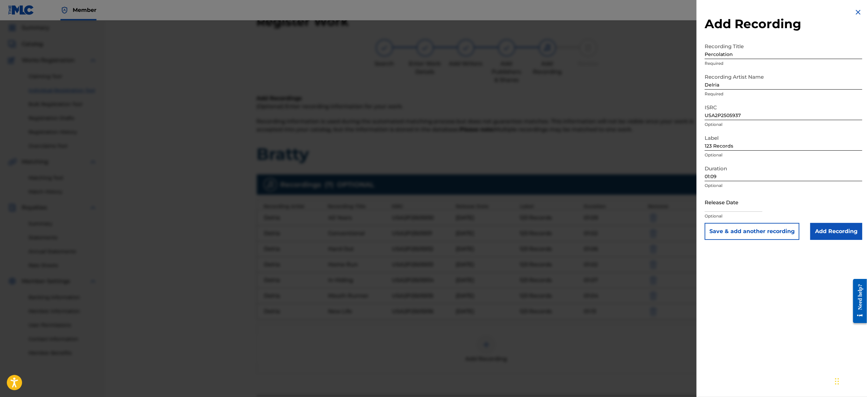
click at [701, 201] on input "text" at bounding box center [733, 201] width 58 height 19
select select "7"
select select "2025"
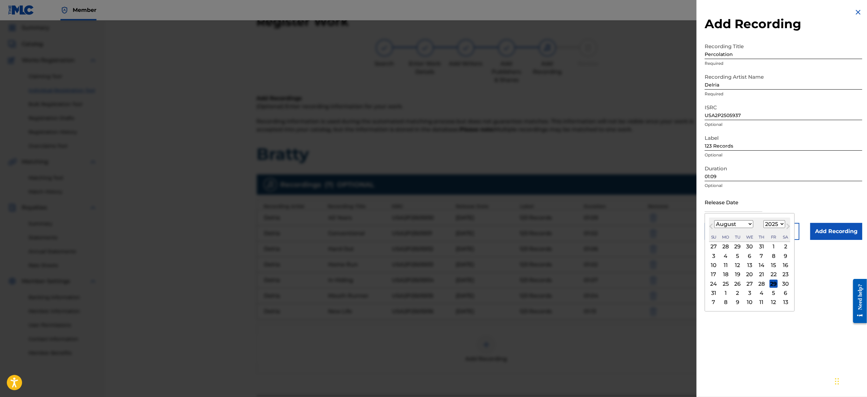
type input "[DATE]"
select select "1"
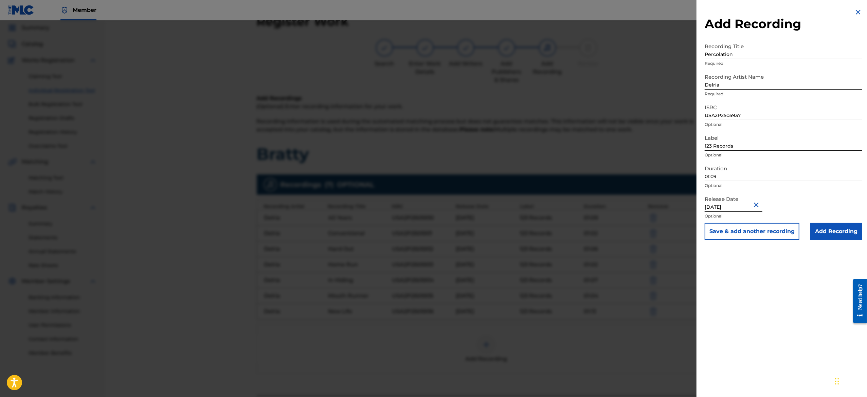
click at [701, 203] on div "Release Date [DATE] Optional" at bounding box center [783, 207] width 158 height 31
click at [701, 235] on button "Save & add another recording" at bounding box center [751, 231] width 95 height 17
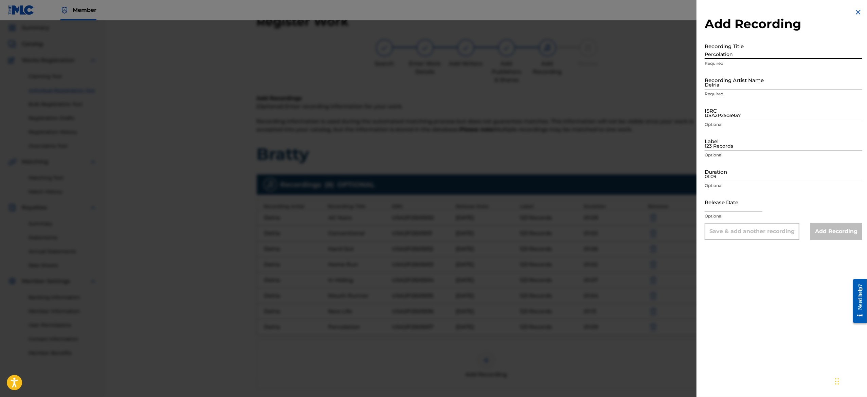
click at [701, 51] on input "Percolation" at bounding box center [783, 49] width 158 height 19
click at [701, 54] on input "Recording Title" at bounding box center [783, 49] width 158 height 19
paste input "Podium Finish"
type input "Podium Finish"
click at [701, 82] on input "Delria" at bounding box center [783, 79] width 158 height 19
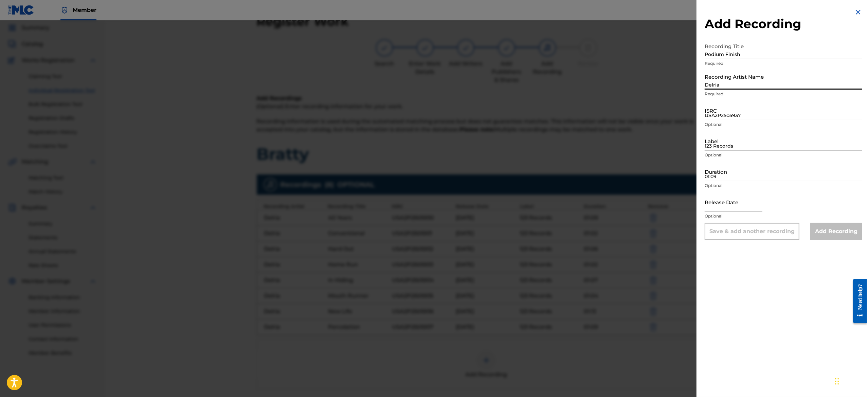
type input "Delria"
click at [701, 115] on input "USA2P2505937" at bounding box center [783, 110] width 158 height 19
paste input "USA2P2505938"
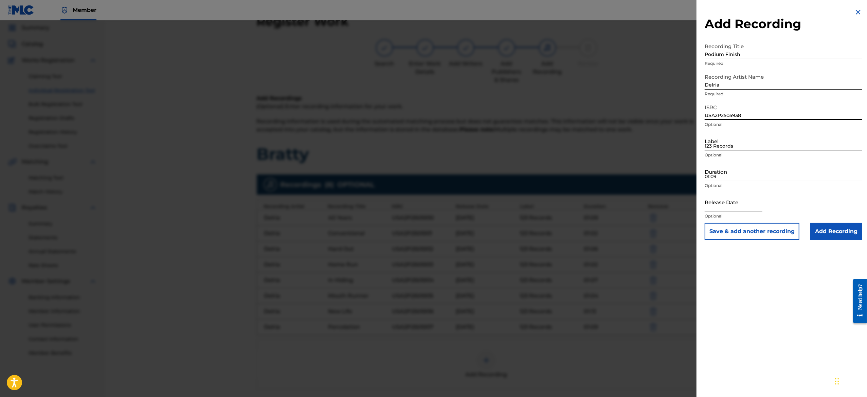
type input "USA2P2505938"
click at [701, 144] on input "123 Records" at bounding box center [783, 140] width 158 height 19
type input "123 Records"
click at [701, 169] on input "01:09" at bounding box center [783, 171] width 158 height 19
paste input "01:05"
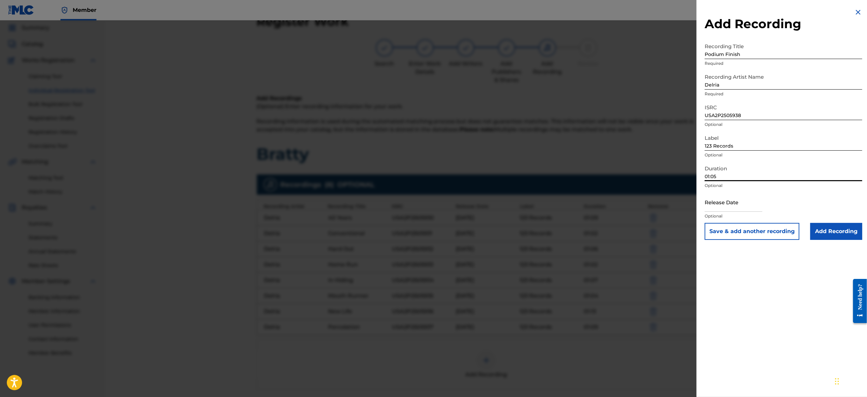
type input "01:05"
click at [701, 199] on input "text" at bounding box center [733, 201] width 58 height 19
select select "7"
select select "2025"
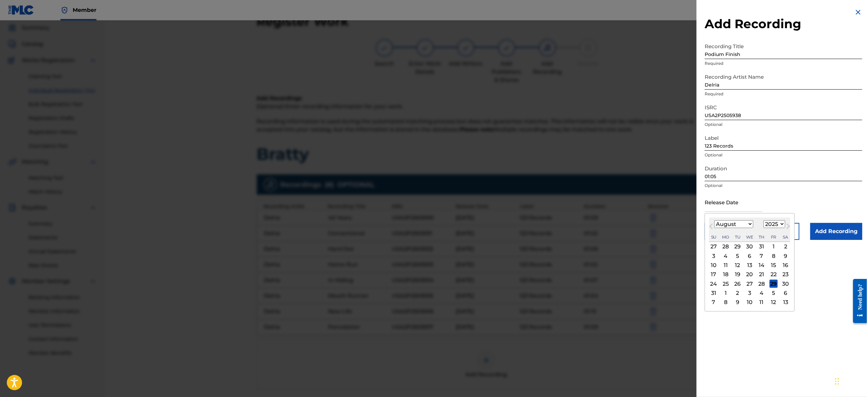
type input "[DATE]"
select select "1"
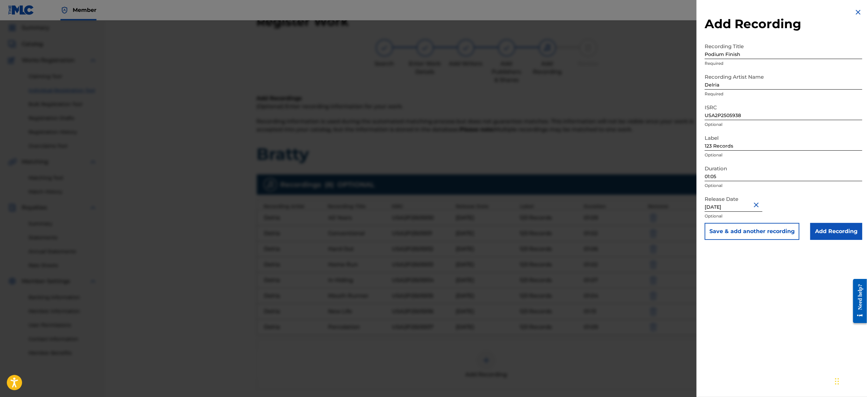
click at [701, 235] on button "Save & add another recording" at bounding box center [751, 231] width 95 height 17
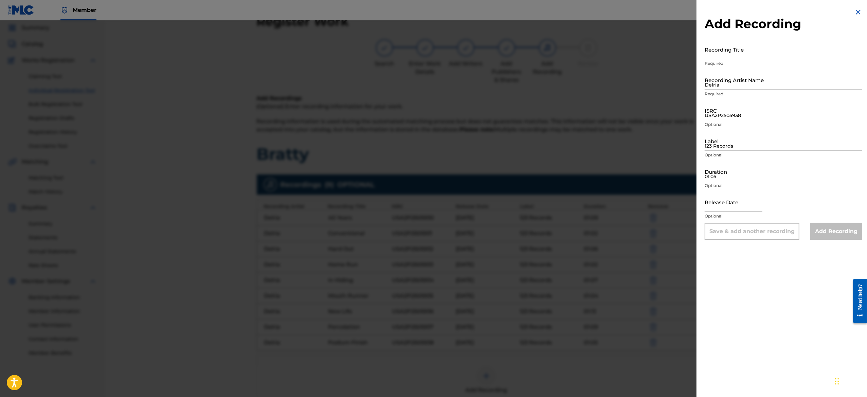
click at [701, 51] on input "Recording Title" at bounding box center [783, 49] width 158 height 19
click at [701, 50] on input "Recording Title" at bounding box center [783, 49] width 158 height 19
paste input "Right Field"
type input "Right Field"
click at [701, 80] on input "Delria" at bounding box center [783, 79] width 158 height 19
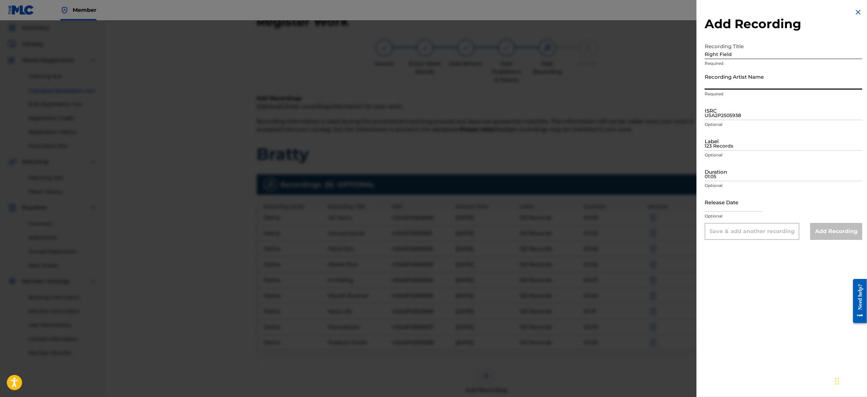
type input "Delria"
click at [701, 114] on input "ISRC" at bounding box center [783, 110] width 158 height 19
paste input "USA2P2505939"
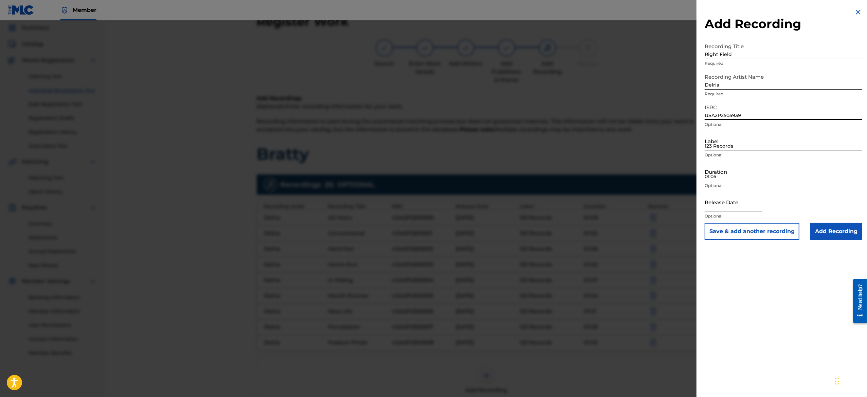
type input "USA2P2505939"
click at [701, 150] on input "123 Records" at bounding box center [783, 140] width 158 height 19
type input "123 Records"
click at [701, 172] on input "01:05" at bounding box center [783, 171] width 158 height 19
paste input "01:02"
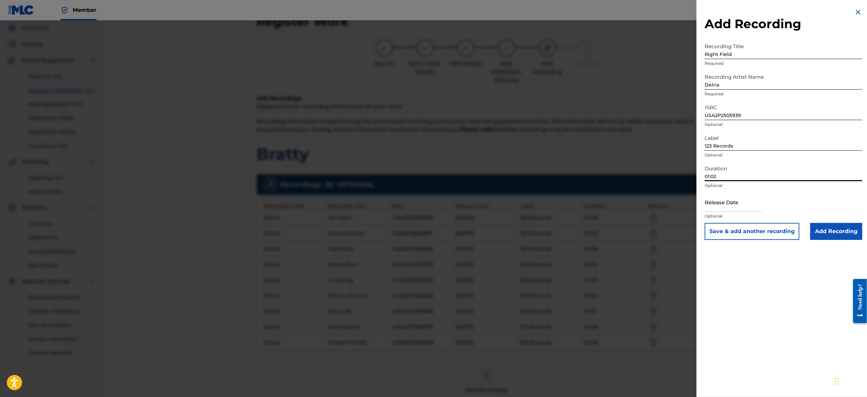
type input "01:02"
click at [701, 201] on input "text" at bounding box center [733, 201] width 58 height 19
select select "7"
select select "2025"
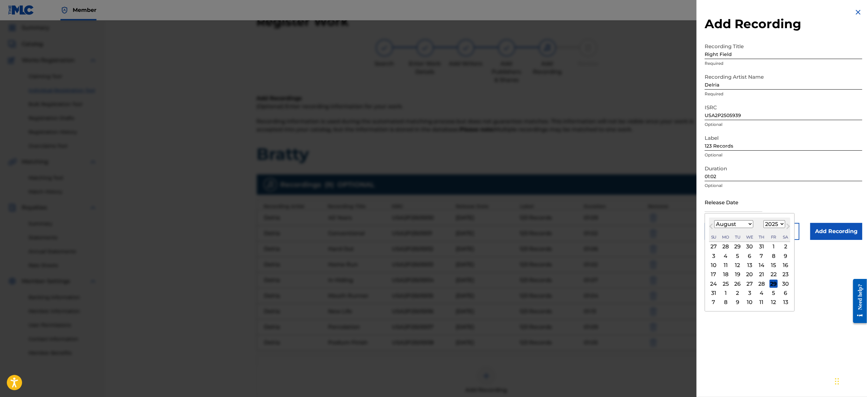
type input "[DATE]"
select select "1"
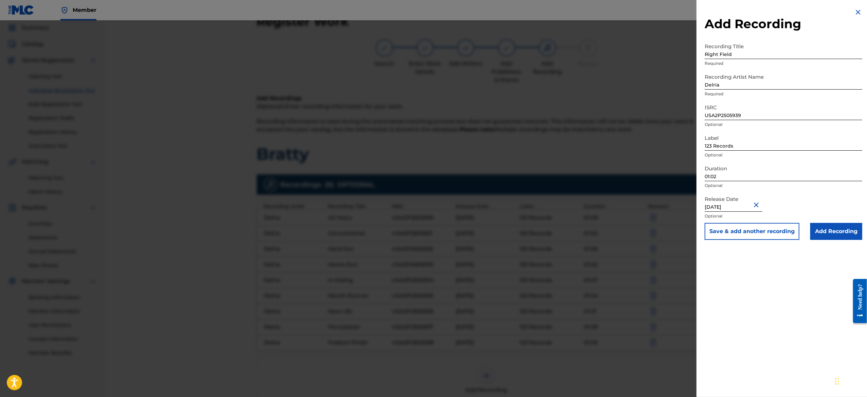
click at [701, 202] on div "Release Date [DATE] Optional" at bounding box center [783, 207] width 158 height 31
click at [701, 229] on button "Save & add another recording" at bounding box center [751, 231] width 95 height 17
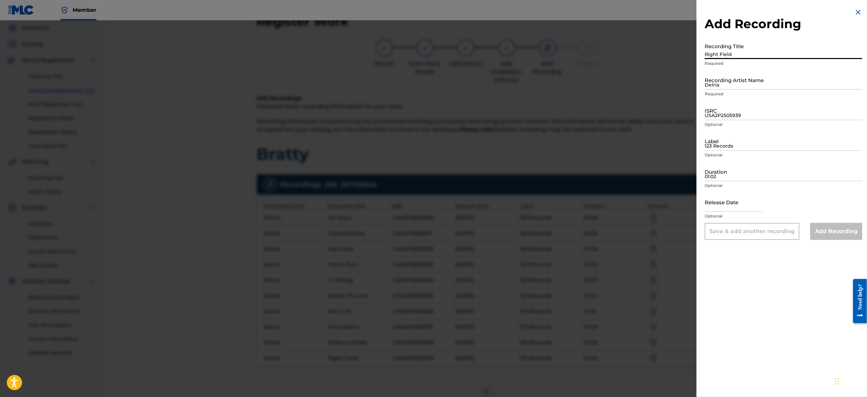
click at [701, 54] on input "Right Field" at bounding box center [783, 49] width 158 height 19
paste input "Spoke Up"
type input "Spoke Up"
click at [701, 73] on input "Delria" at bounding box center [783, 79] width 158 height 19
type input "Delria"
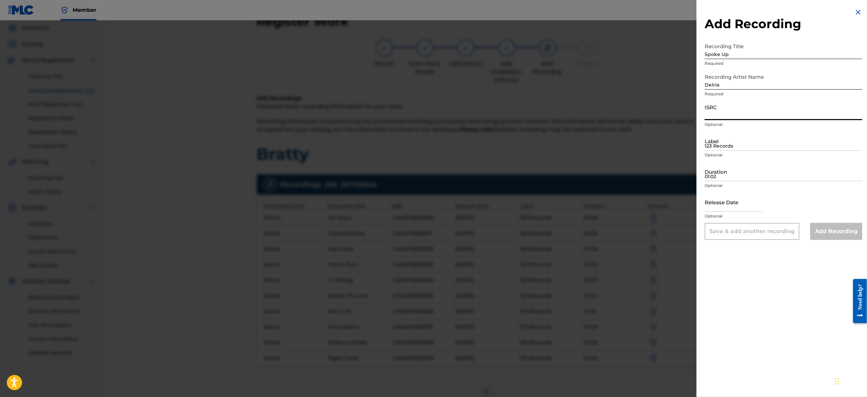
click at [701, 110] on input "ISRC" at bounding box center [783, 110] width 158 height 19
paste input "USA2P2505940"
type input "USA2P2505940"
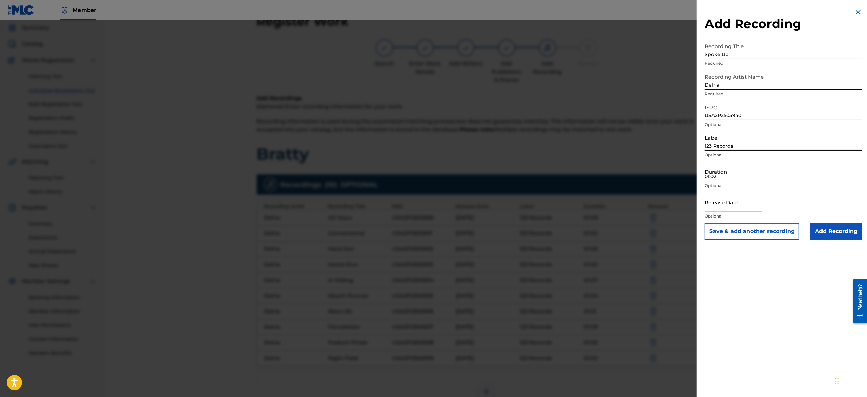
click at [701, 148] on input "123 Records" at bounding box center [783, 140] width 158 height 19
type input "123 Records"
click at [701, 168] on input "01:02" at bounding box center [783, 171] width 158 height 19
paste input "01:10"
type input "01:10"
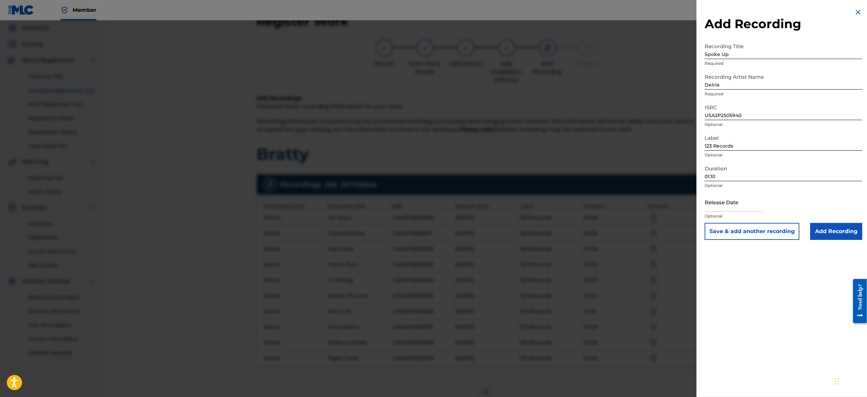
click at [701, 197] on input "text" at bounding box center [733, 201] width 58 height 19
select select "7"
select select "2025"
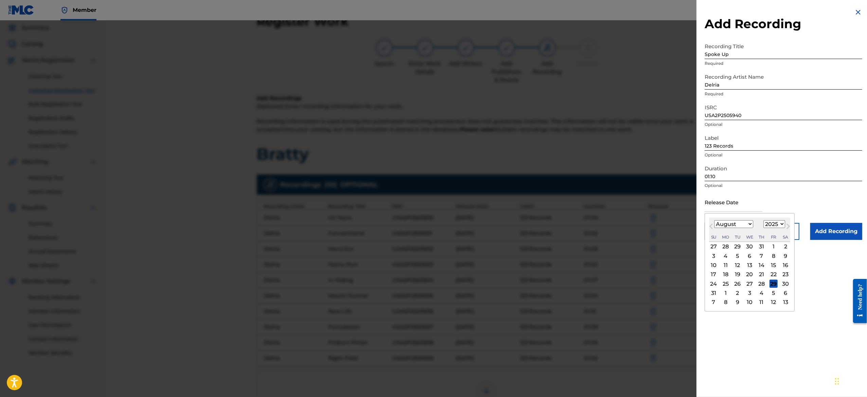
type input "[DATE]"
select select "1"
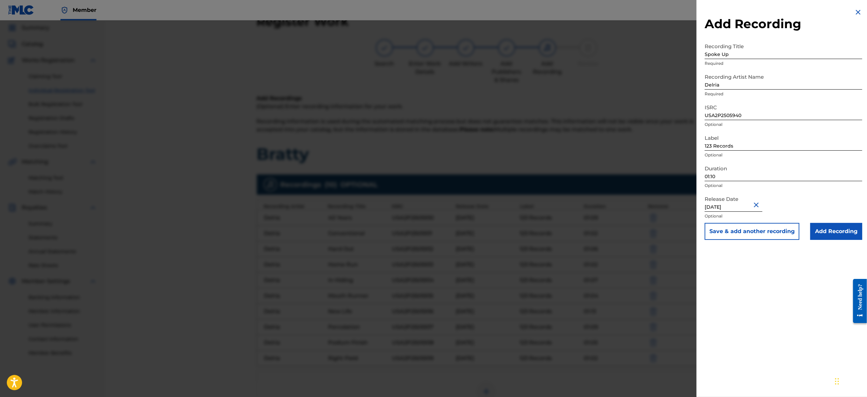
click at [701, 235] on button "Save & add another recording" at bounding box center [751, 231] width 95 height 17
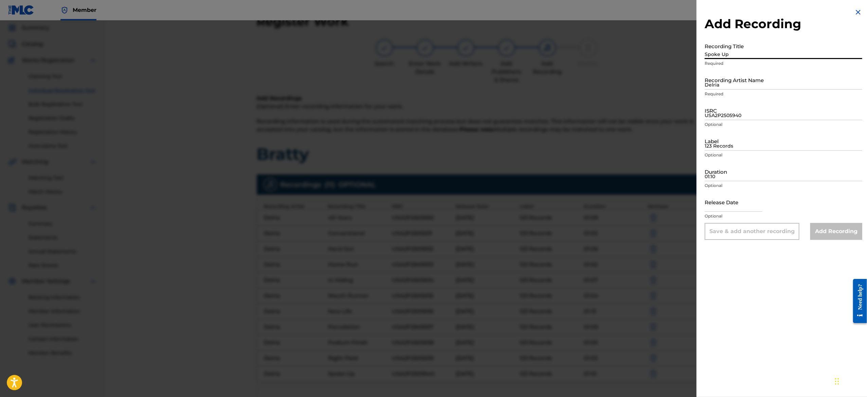
click at [701, 54] on input "Spoke Up" at bounding box center [783, 49] width 158 height 19
paste input "Too Hawt"
type input "Too Hawt"
click at [701, 80] on input "Delria" at bounding box center [783, 79] width 158 height 19
type input "Delria"
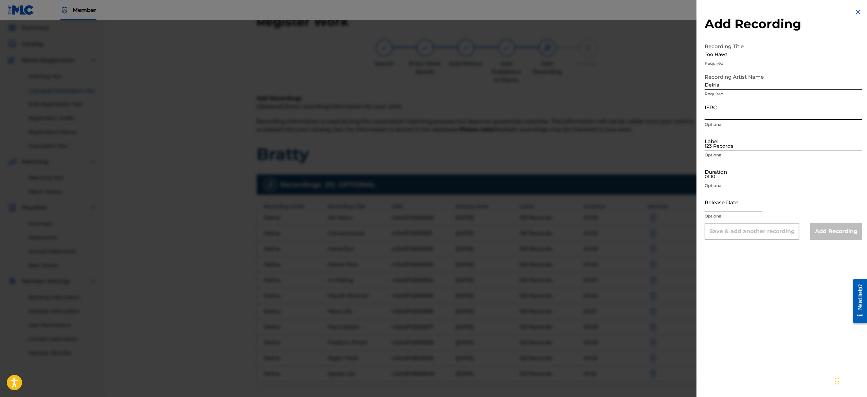
click at [701, 112] on input "ISRC" at bounding box center [783, 110] width 158 height 19
paste input "USA2P2505941"
type input "USA2P2505941"
click at [701, 141] on input "123 Records" at bounding box center [783, 140] width 158 height 19
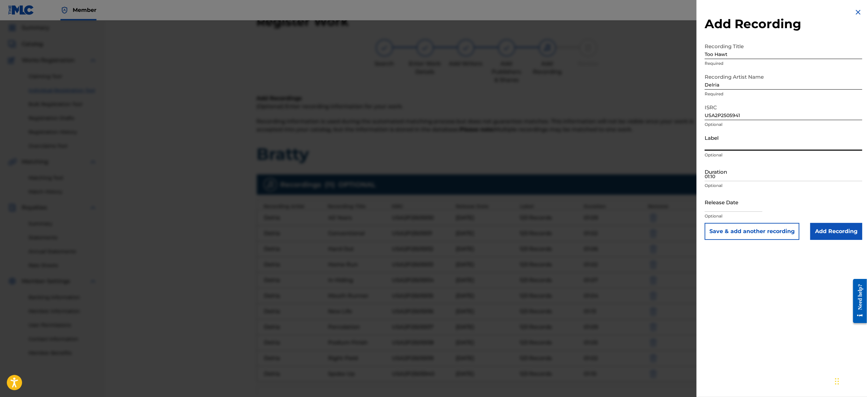
type input "123 Records"
click at [701, 170] on input "01:10" at bounding box center [783, 171] width 158 height 19
paste input "01:06"
type input "01:06"
click at [701, 195] on input "text" at bounding box center [733, 201] width 58 height 19
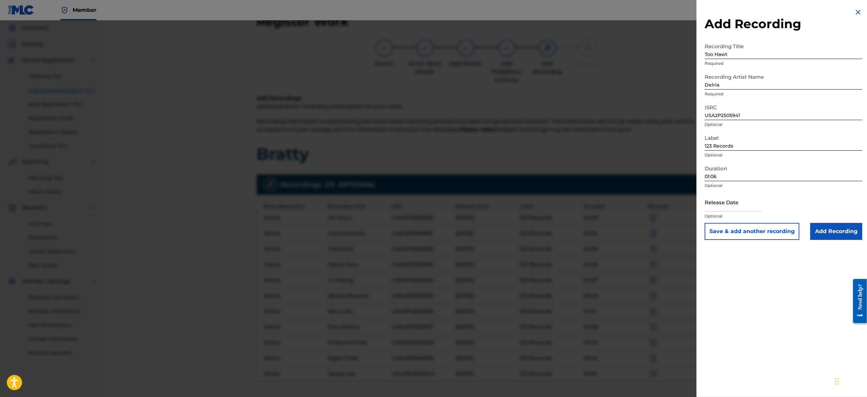
click at [701, 195] on input "text" at bounding box center [733, 201] width 58 height 19
select select "7"
select select "2025"
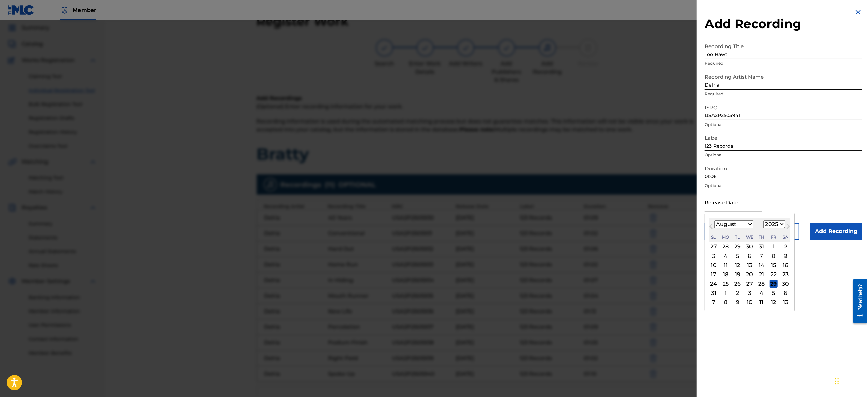
type input "[DATE]"
select select "1"
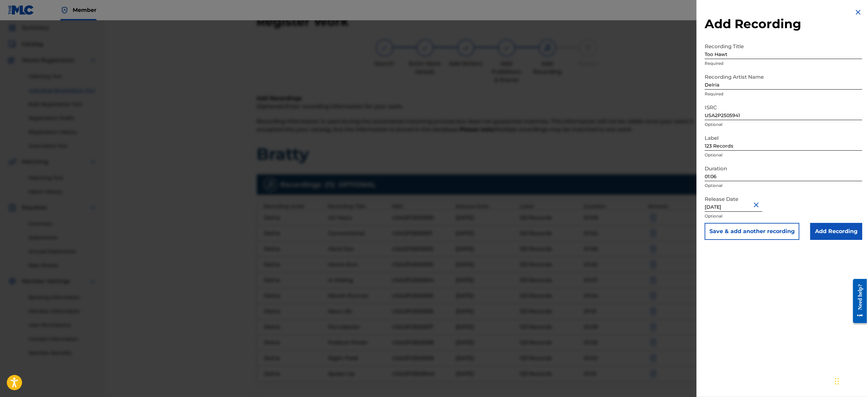
click at [701, 200] on div "Release Date [DATE] Optional" at bounding box center [783, 207] width 158 height 31
click at [701, 225] on button "Save & add another recording" at bounding box center [751, 231] width 95 height 17
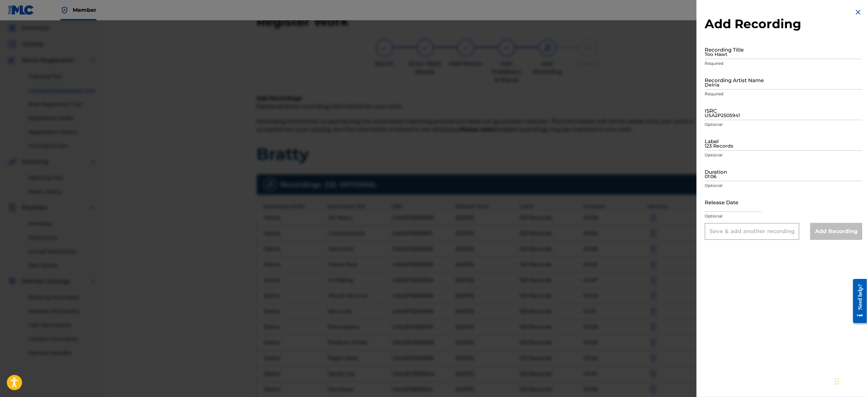
click at [701, 13] on img at bounding box center [858, 12] width 8 height 8
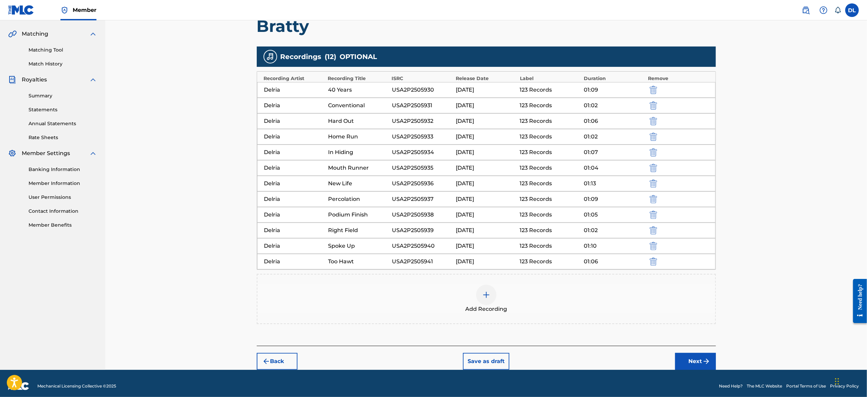
scroll to position [159, 0]
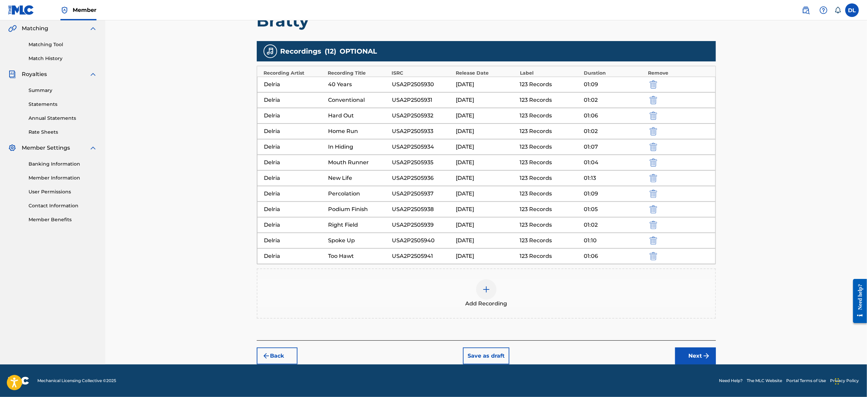
click at [690, 353] on button "Next" at bounding box center [695, 356] width 41 height 17
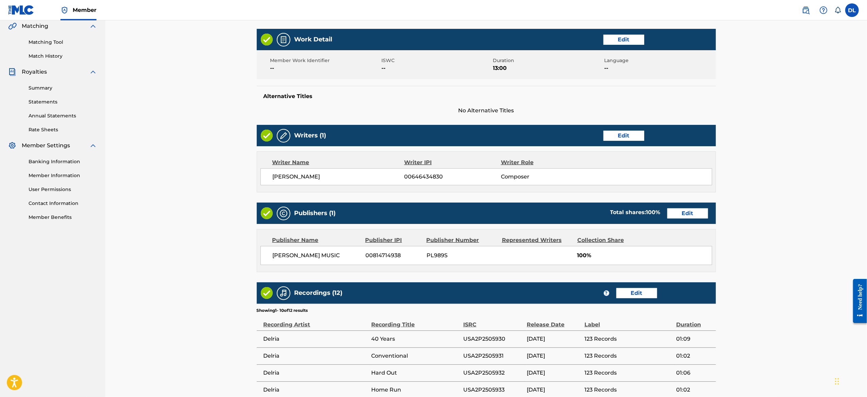
scroll to position [31, 0]
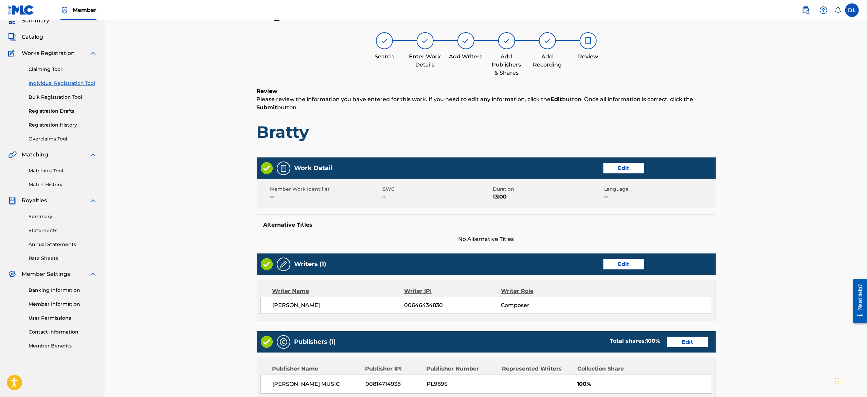
click at [701, 239] on div "Register Work Search Enter Work Details Add Writers Add Publishers & Shares Add…" at bounding box center [485, 339] width 761 height 699
click at [701, 246] on div "Register Work Search Enter Work Details Add Writers Add Publishers & Shares Add…" at bounding box center [485, 339] width 761 height 699
click at [701, 348] on div "Register Work Search Enter Work Details Add Writers Add Publishers & Shares Add…" at bounding box center [485, 339] width 761 height 699
click at [701, 261] on div "Register Work Search Enter Work Details Add Writers Add Publishers & Shares Add…" at bounding box center [485, 339] width 761 height 699
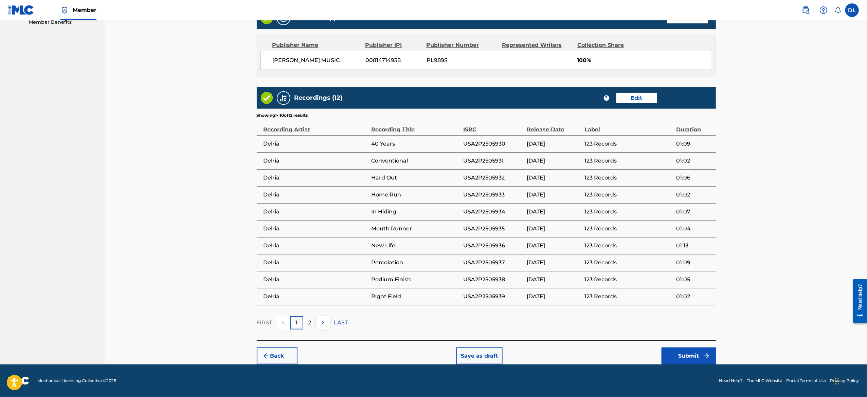
click at [680, 349] on button "Submit" at bounding box center [688, 356] width 54 height 17
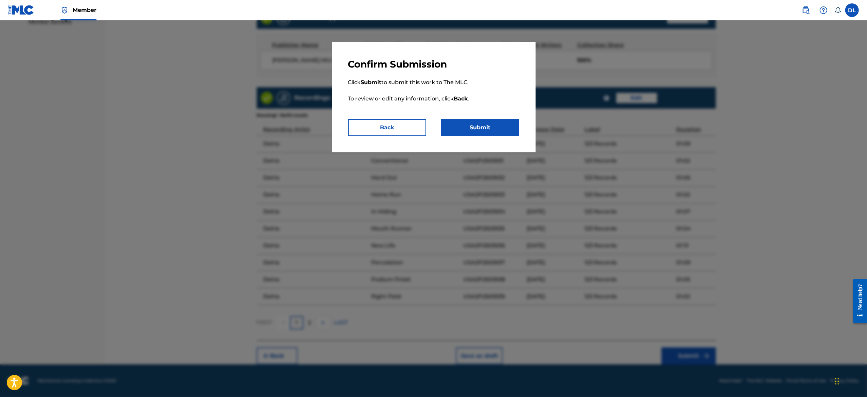
click at [486, 125] on button "Submit" at bounding box center [480, 127] width 78 height 17
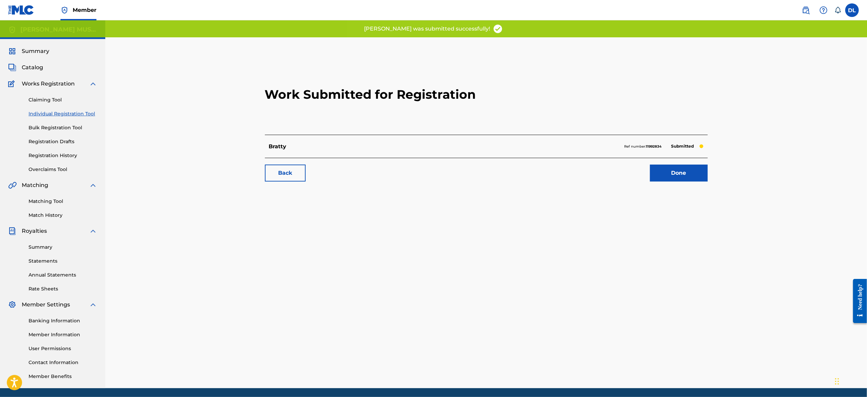
click at [658, 176] on link "Done" at bounding box center [679, 173] width 58 height 17
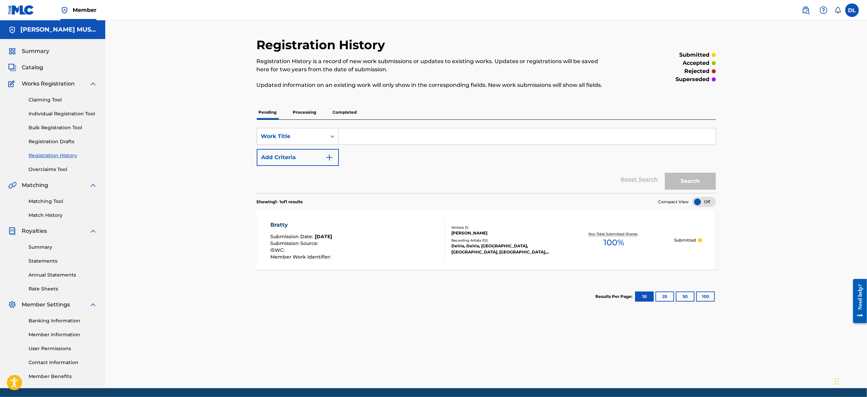
click at [69, 113] on link "Individual Registration Tool" at bounding box center [63, 113] width 69 height 7
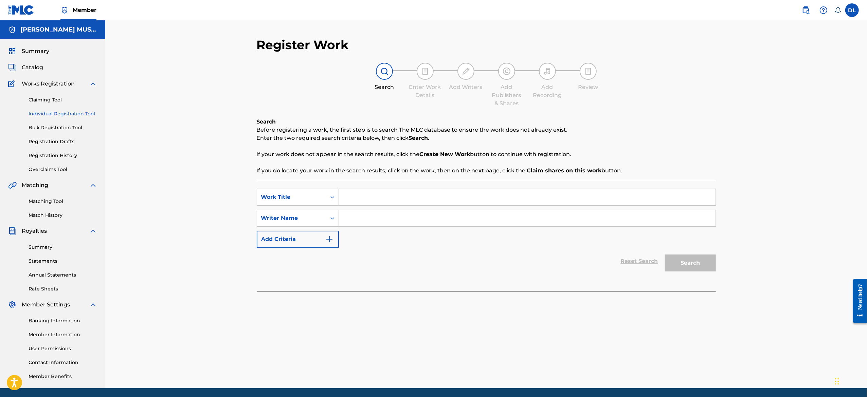
click at [367, 201] on input "Search Form" at bounding box center [527, 197] width 376 height 16
click at [352, 202] on input "Search Form" at bounding box center [527, 197] width 376 height 16
paste input "They Din't Know"
type input "They Din't Know"
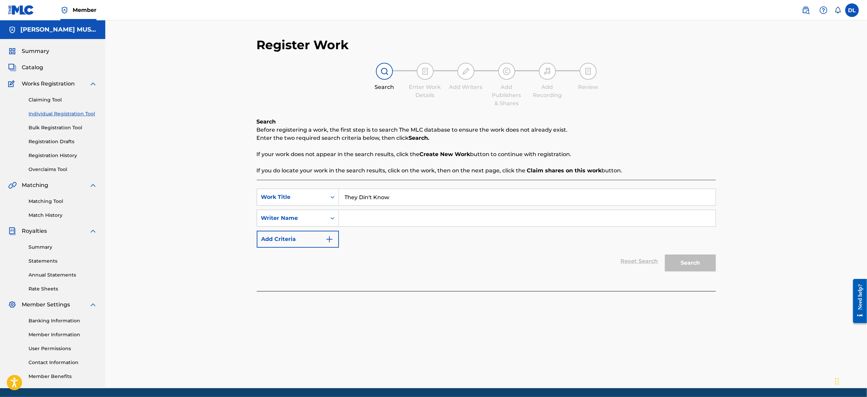
click at [368, 218] on input "Search Form" at bounding box center [527, 218] width 376 height 16
type input "[PERSON_NAME]"
click at [683, 264] on button "Search" at bounding box center [690, 263] width 51 height 17
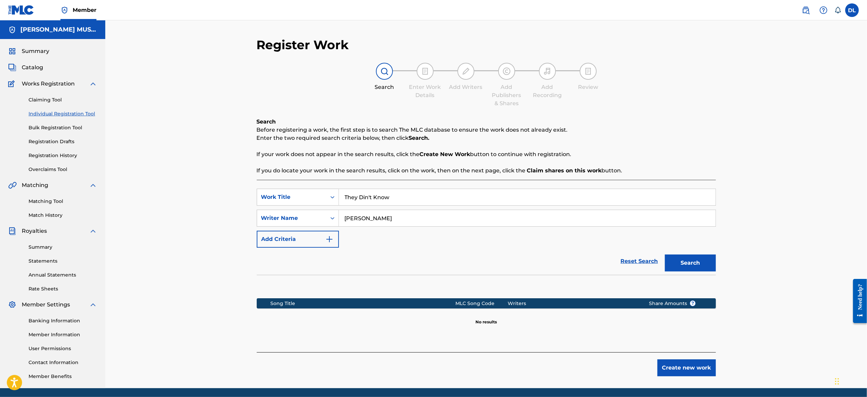
click at [663, 368] on button "Create new work" at bounding box center [686, 367] width 58 height 17
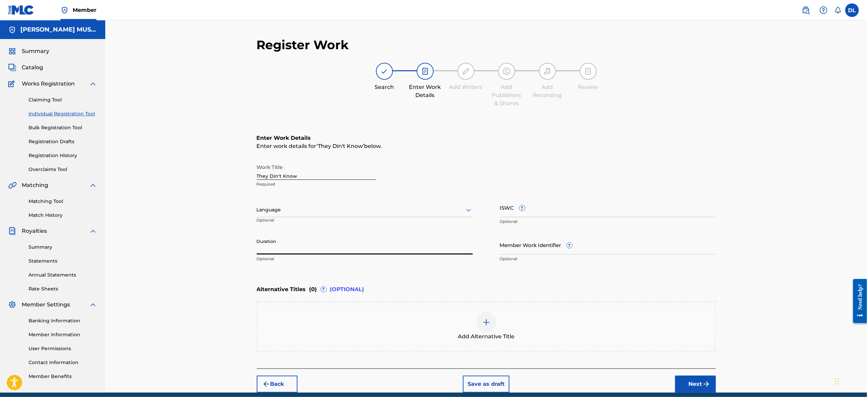
click at [303, 240] on input "Duration" at bounding box center [365, 244] width 216 height 19
type input "13:00"
click at [701, 376] on img "submit" at bounding box center [706, 384] width 8 height 8
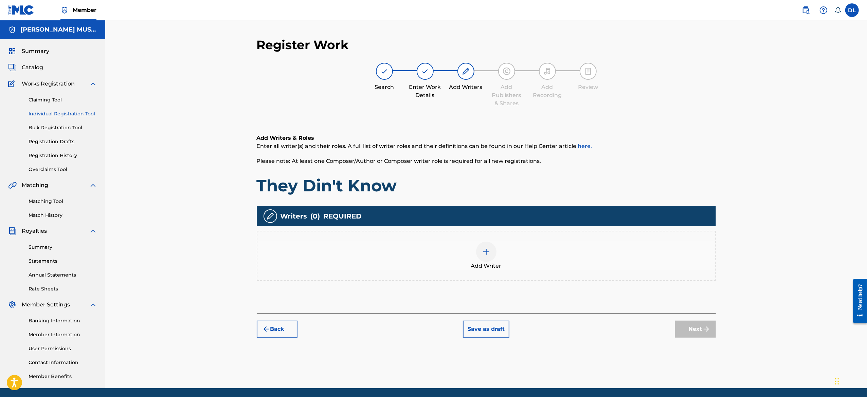
scroll to position [23, 0]
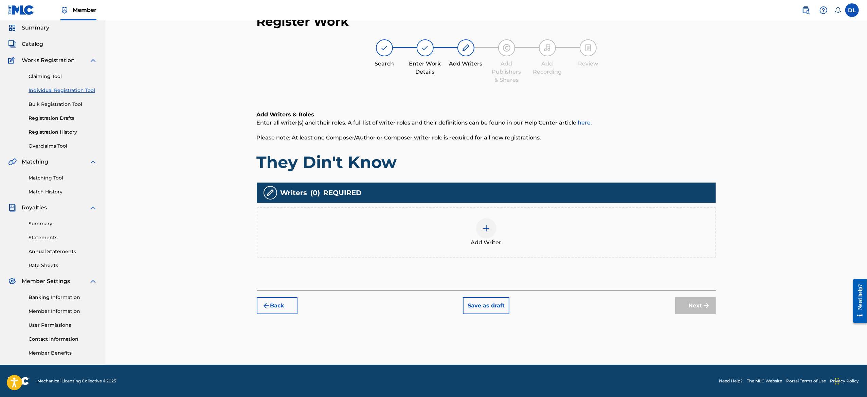
click at [496, 231] on div "Add Writer" at bounding box center [486, 232] width 458 height 29
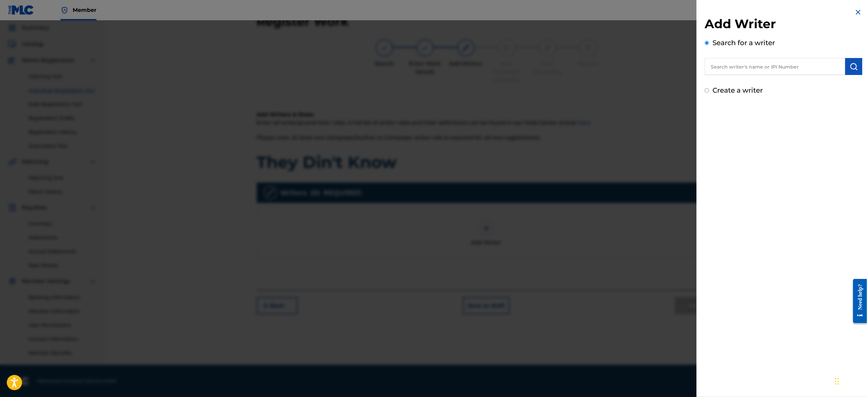
click at [701, 72] on input "text" at bounding box center [774, 66] width 141 height 17
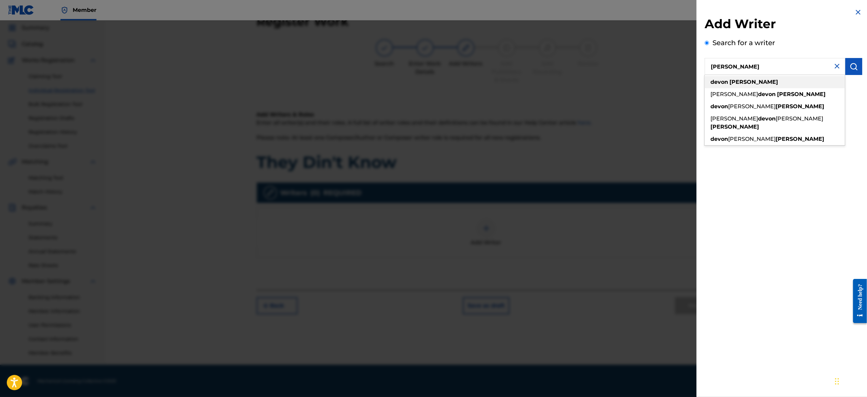
click at [701, 77] on div "[PERSON_NAME]" at bounding box center [774, 82] width 140 height 12
type input "[PERSON_NAME]"
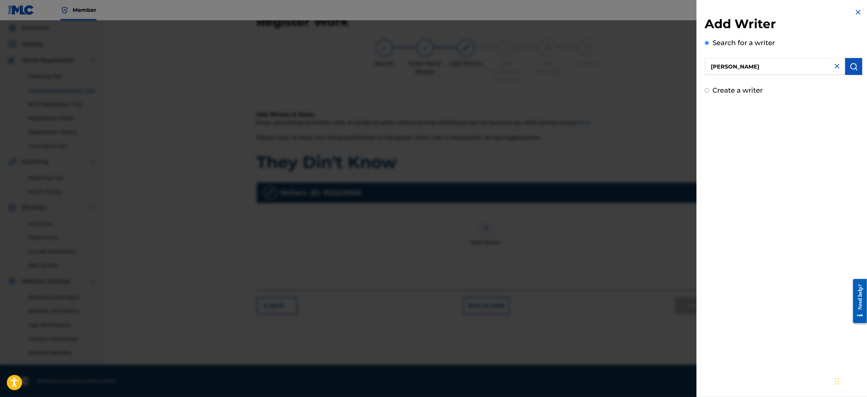
click at [701, 65] on img "submit" at bounding box center [853, 66] width 8 height 8
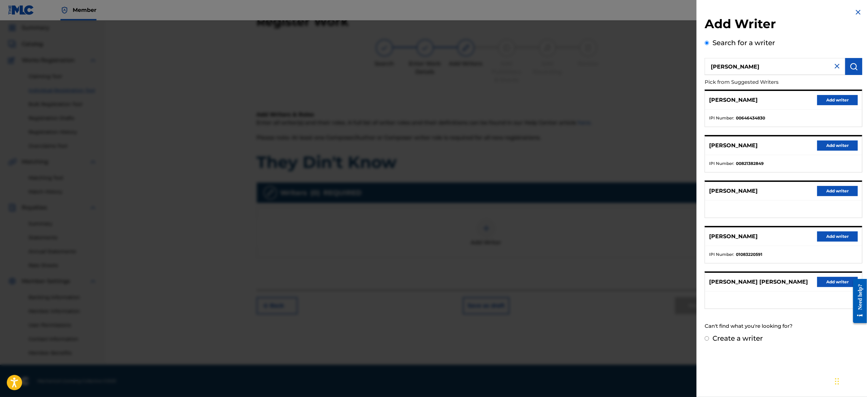
click at [701, 102] on div "[PERSON_NAME] Add writer" at bounding box center [783, 100] width 157 height 19
click at [701, 97] on button "Add writer" at bounding box center [837, 100] width 41 height 10
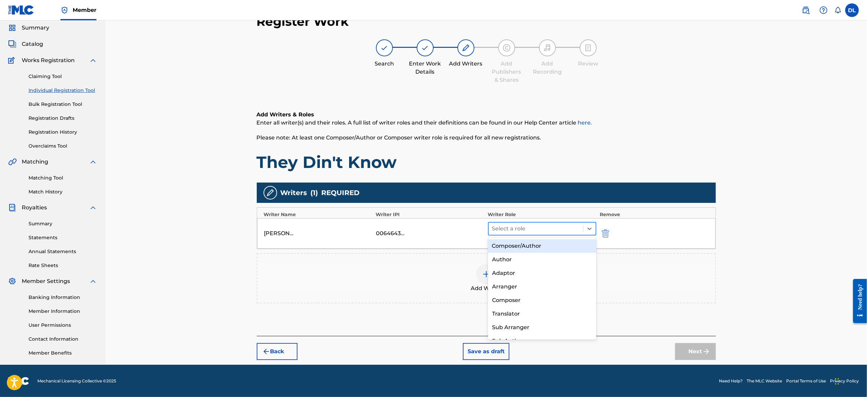
click at [514, 225] on div at bounding box center [536, 229] width 88 height 10
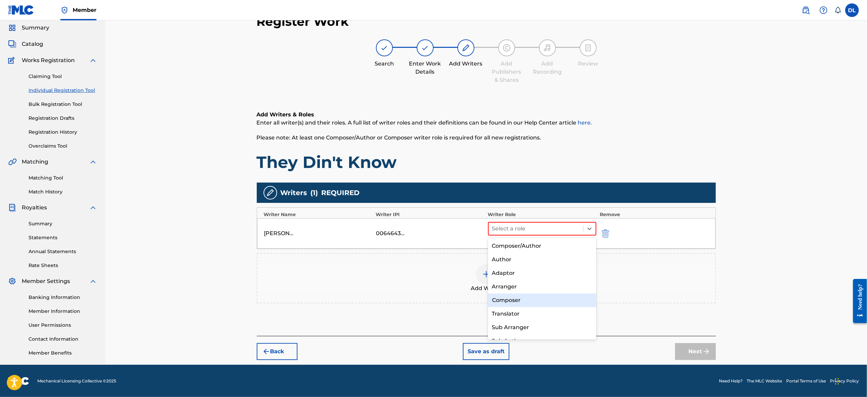
click at [508, 297] on div "Composer" at bounding box center [542, 301] width 108 height 14
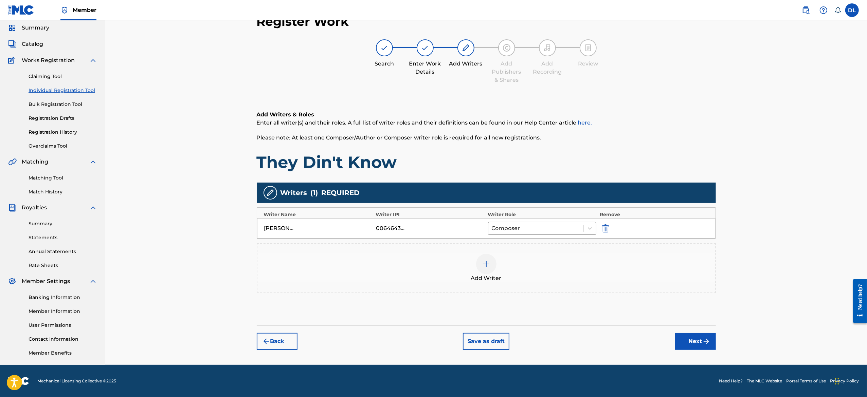
click at [679, 338] on button "Next" at bounding box center [695, 341] width 41 height 17
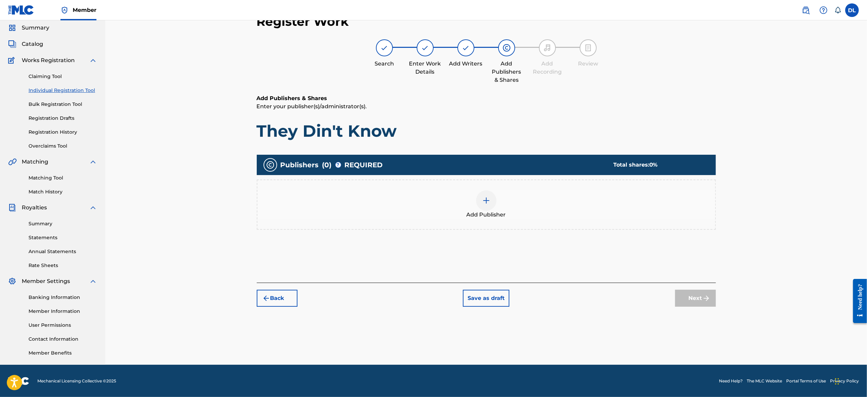
click at [489, 212] on span "Add Publisher" at bounding box center [485, 215] width 39 height 8
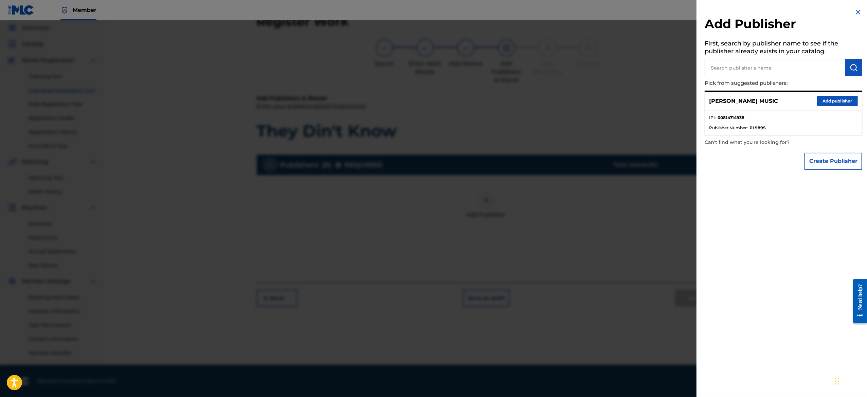
click at [701, 103] on button "Add publisher" at bounding box center [837, 101] width 41 height 10
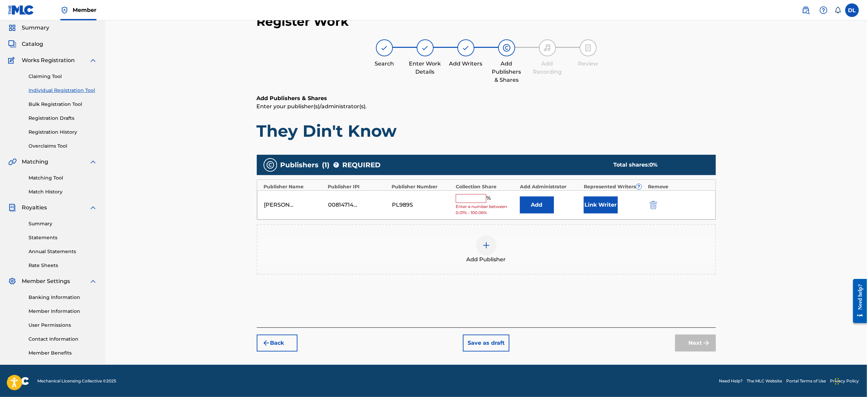
click at [472, 196] on input "text" at bounding box center [471, 198] width 31 height 9
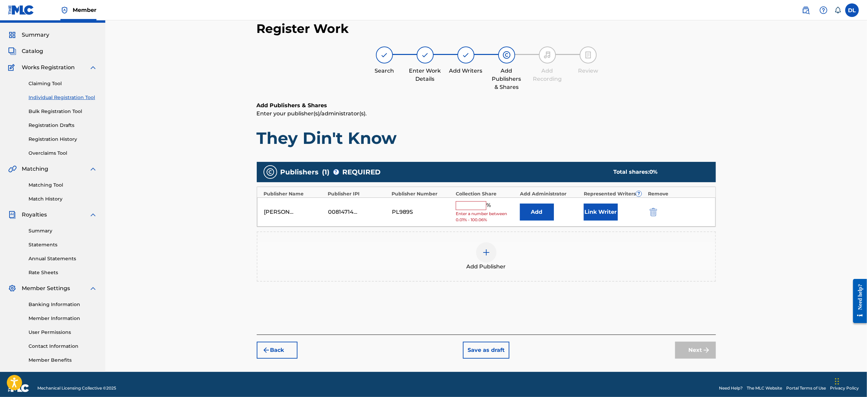
scroll to position [15, 0]
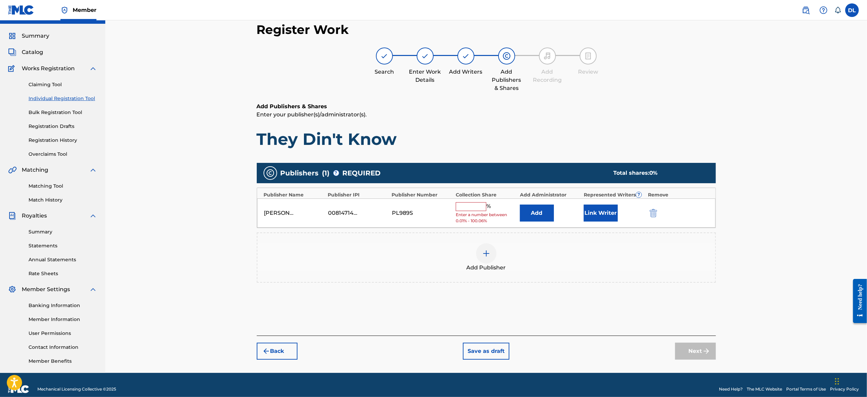
click at [470, 202] on input "text" at bounding box center [471, 206] width 31 height 9
type input "100"
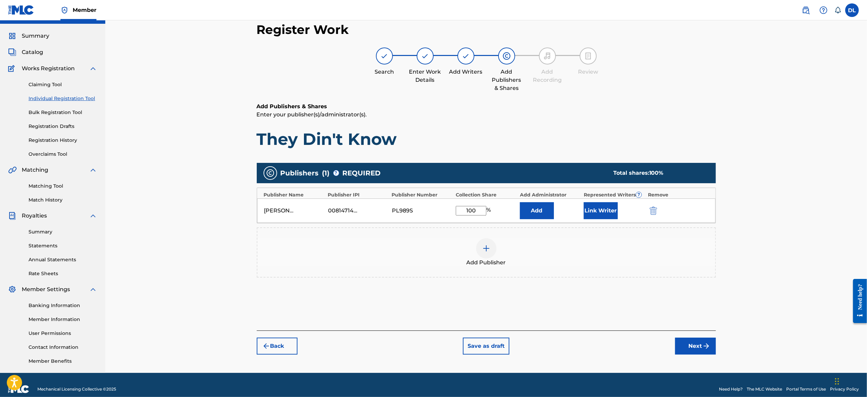
click at [689, 344] on button "Next" at bounding box center [695, 346] width 41 height 17
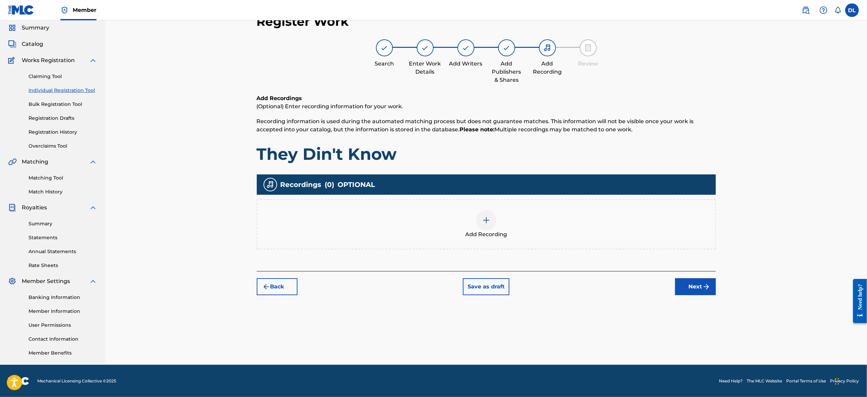
click at [479, 217] on div at bounding box center [486, 220] width 20 height 20
